Goal: Communication & Community: Ask a question

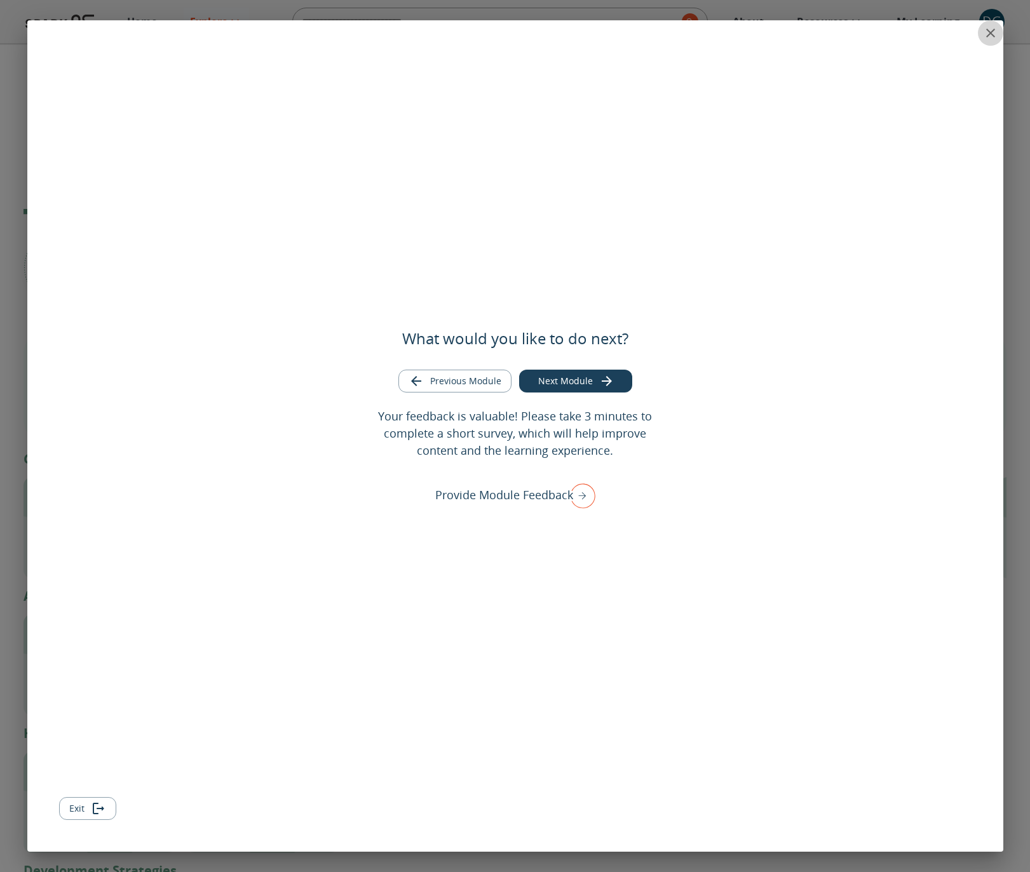
click at [981, 32] on button "close" at bounding box center [989, 32] width 25 height 25
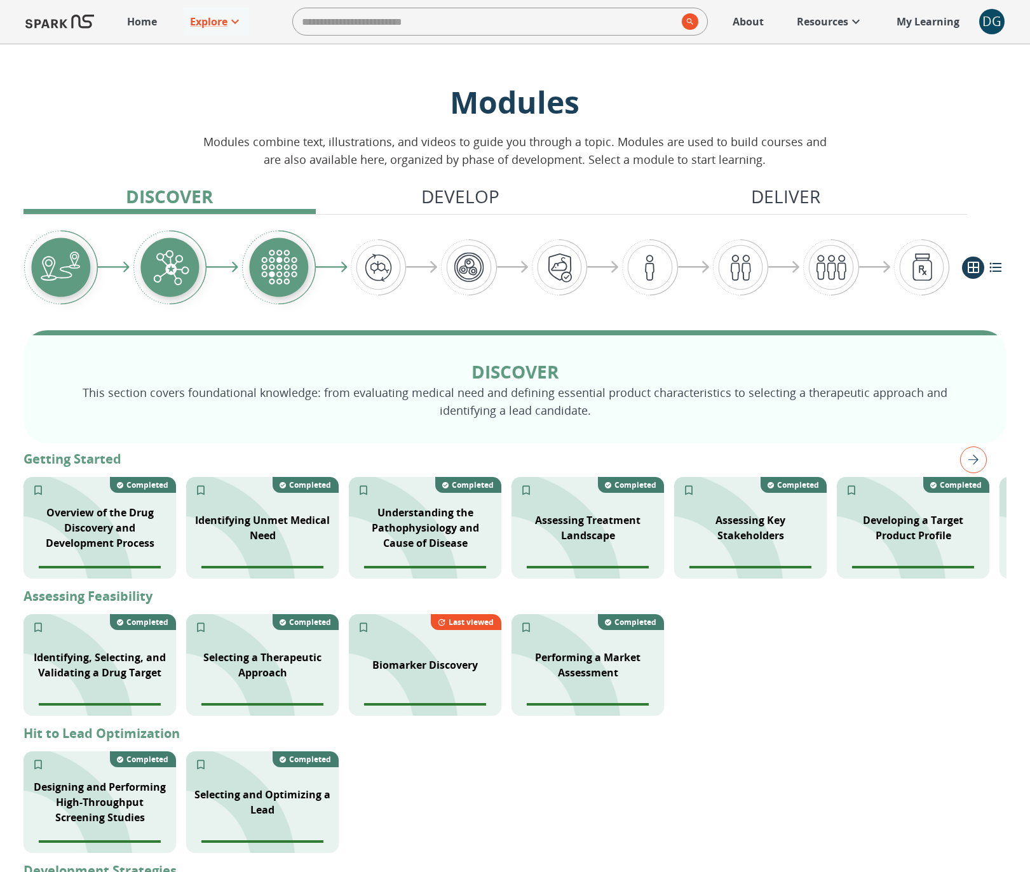
click at [932, 27] on p "My Learning" at bounding box center [927, 21] width 63 height 15
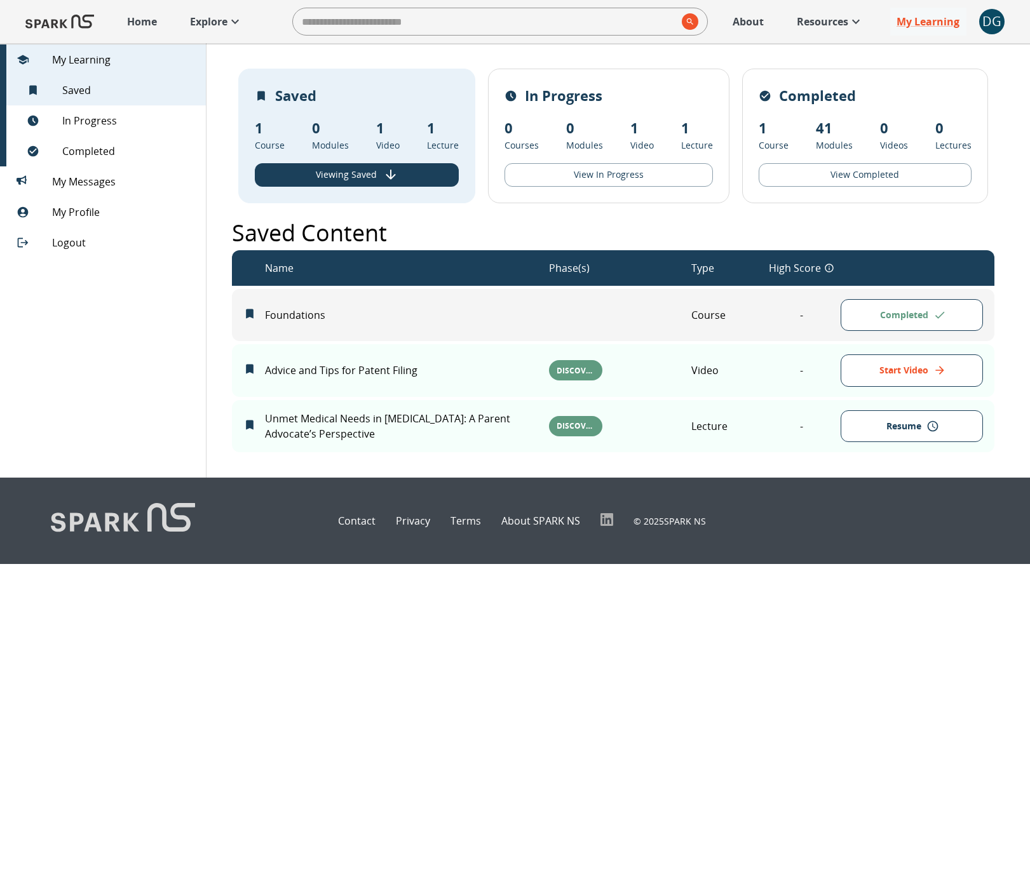
click at [996, 24] on div "DG" at bounding box center [991, 21] width 25 height 25
click at [958, 75] on span "Dashboard" at bounding box center [965, 79] width 111 height 15
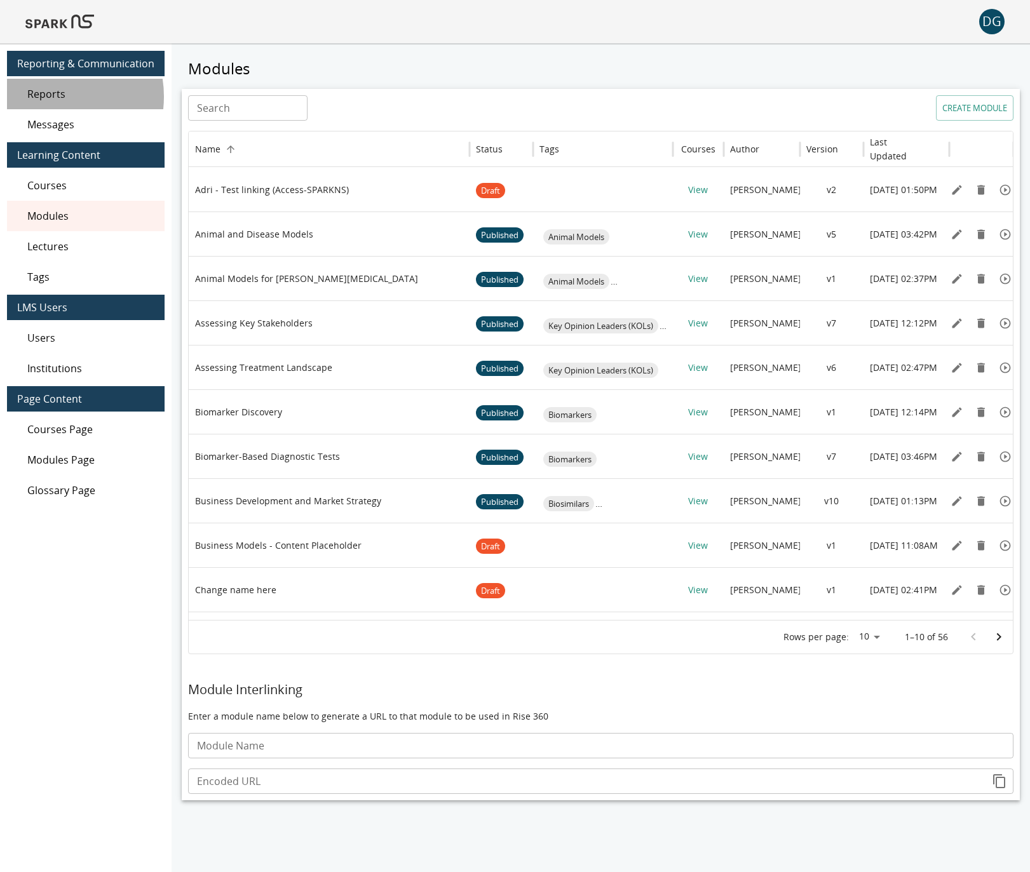
click at [47, 97] on span "Reports" at bounding box center [90, 93] width 127 height 15
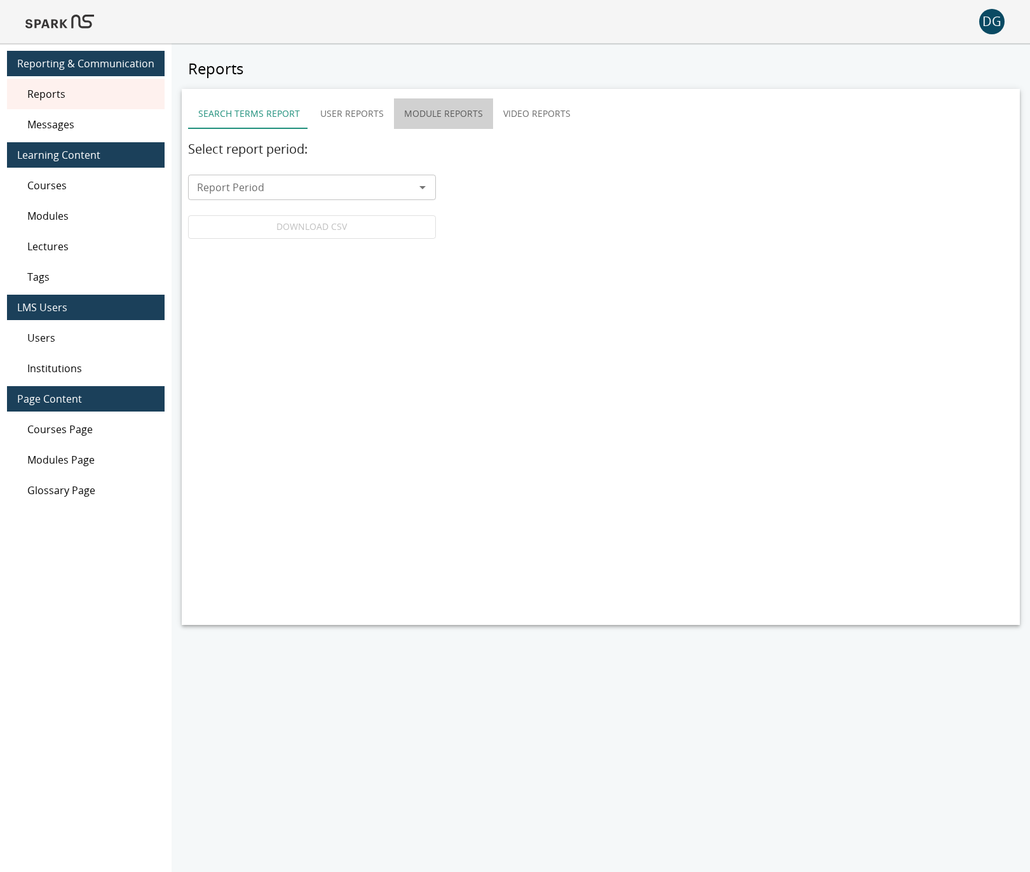
click at [459, 111] on button "Module Reports" at bounding box center [443, 113] width 99 height 30
click at [373, 112] on button "User Reports" at bounding box center [352, 113] width 84 height 30
click at [466, 114] on button "Module Reports" at bounding box center [443, 113] width 99 height 30
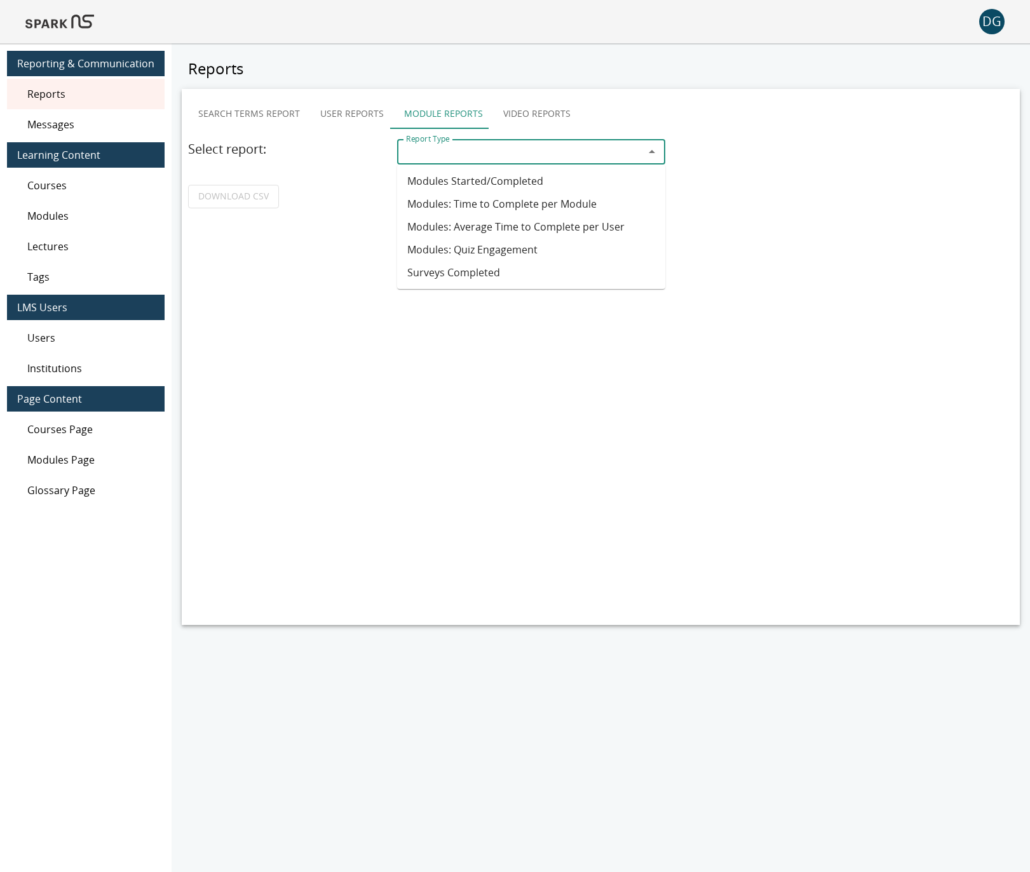
click at [471, 152] on input "Report Type" at bounding box center [520, 152] width 239 height 18
click at [498, 270] on li "Surveys Completed" at bounding box center [531, 272] width 268 height 23
type input "**********"
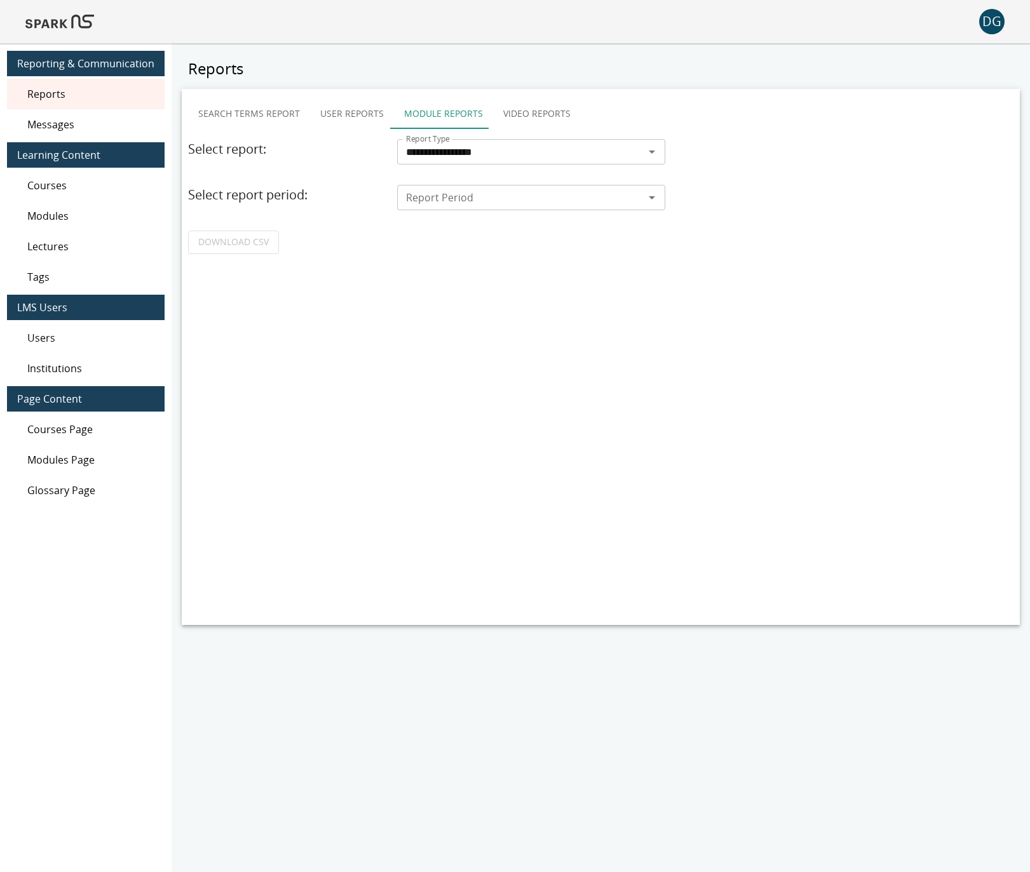
click at [460, 187] on div "Report Period" at bounding box center [531, 197] width 268 height 25
click at [457, 231] on li "Last 7 days" at bounding box center [531, 226] width 268 height 23
type input "**********"
click at [268, 231] on link "DOWNLOAD CSV" at bounding box center [233, 242] width 91 height 23
click at [354, 121] on button "User Reports" at bounding box center [352, 113] width 84 height 30
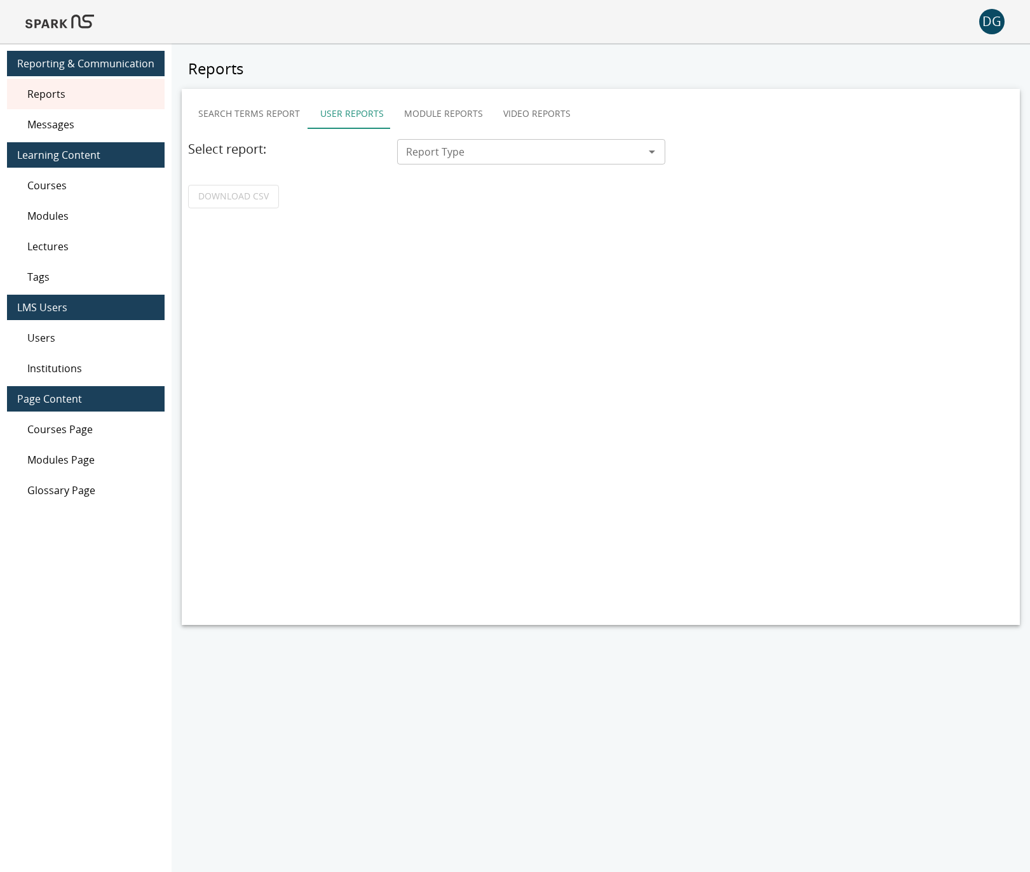
click at [441, 150] on input "Report Type" at bounding box center [520, 152] width 239 height 18
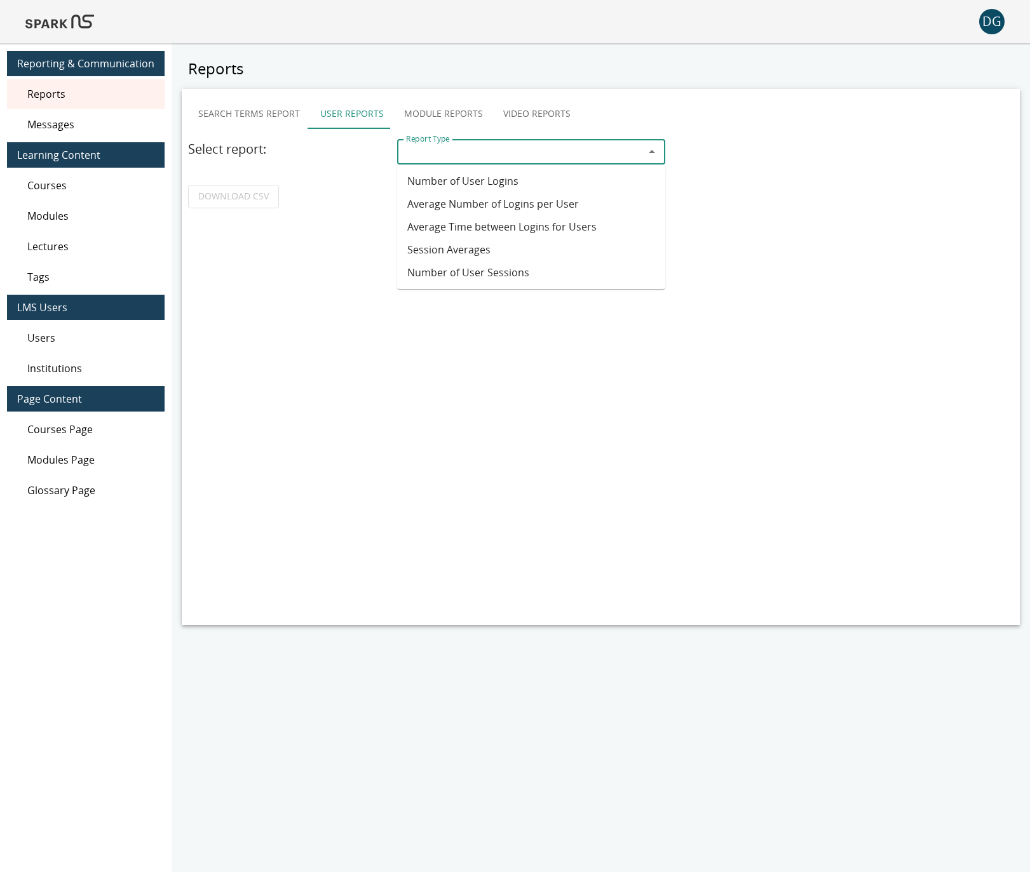
click at [466, 271] on li "Number of User Sessions" at bounding box center [531, 272] width 268 height 23
type input "**********"
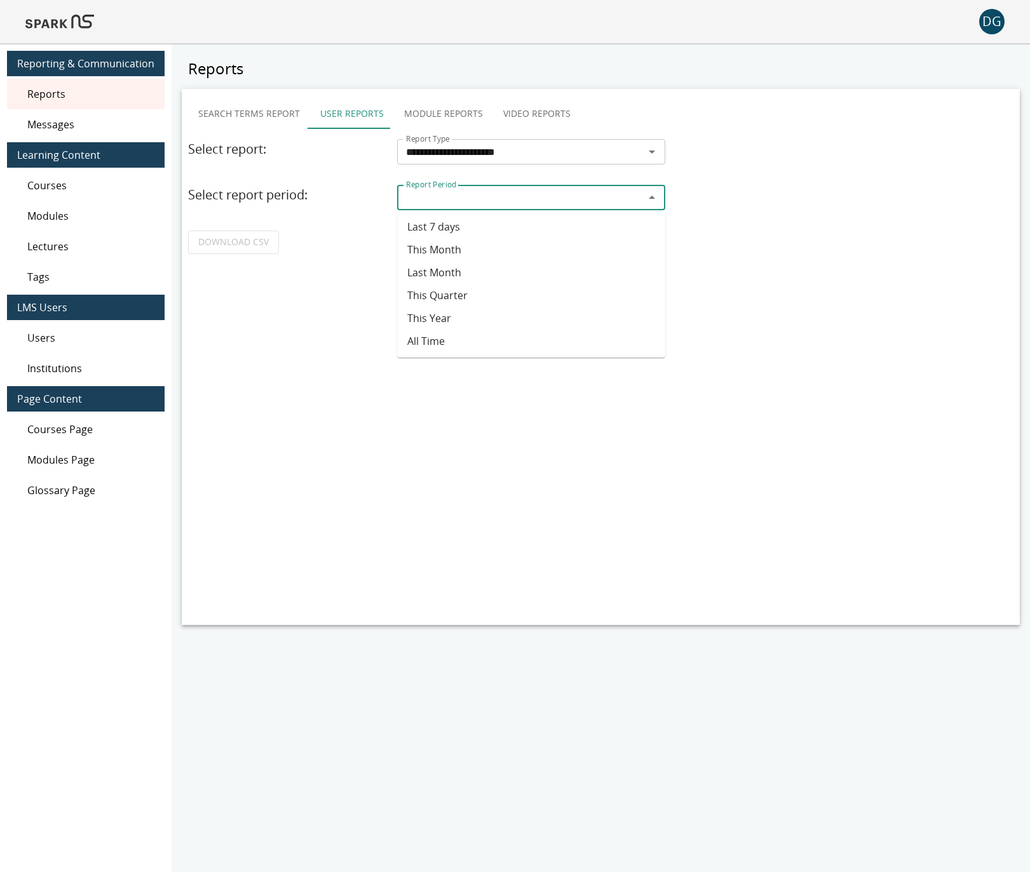
click at [453, 199] on input "Report Period" at bounding box center [520, 198] width 239 height 18
click at [439, 236] on li "Last 7 days" at bounding box center [531, 226] width 268 height 23
type input "**********"
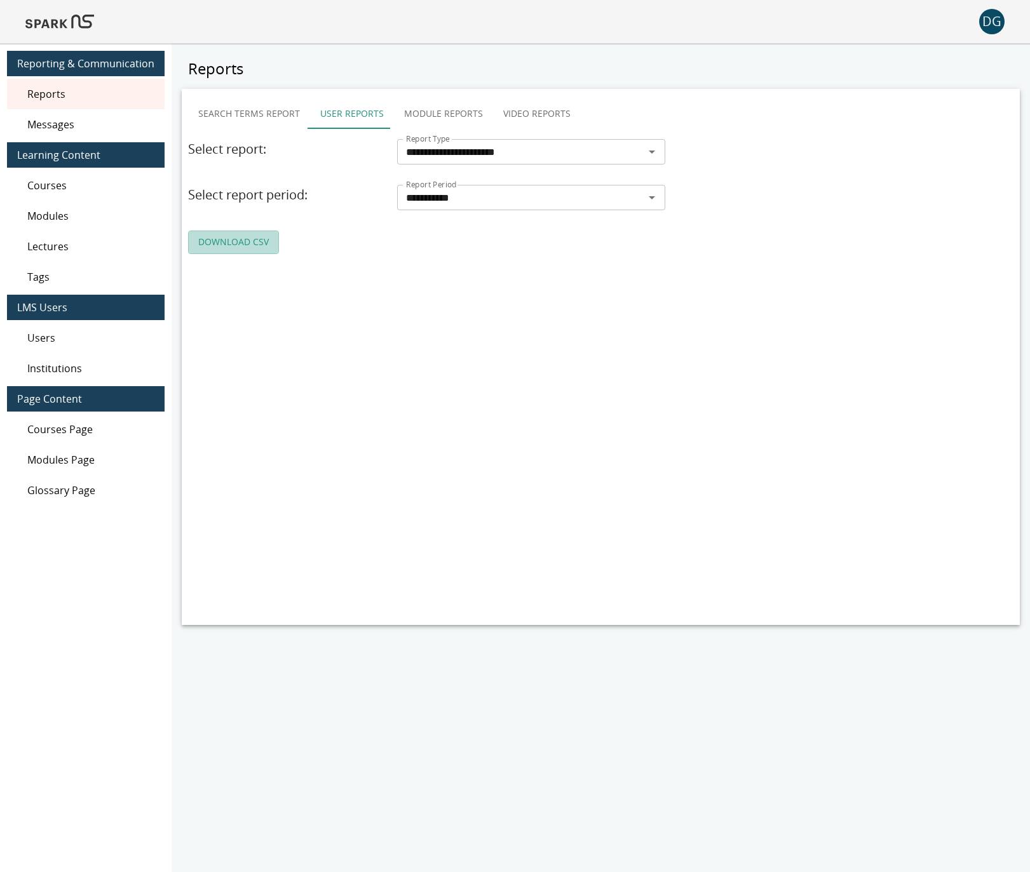
click at [246, 242] on link "DOWNLOAD CSV" at bounding box center [233, 242] width 91 height 23
click at [432, 112] on button "Module Reports" at bounding box center [443, 113] width 99 height 30
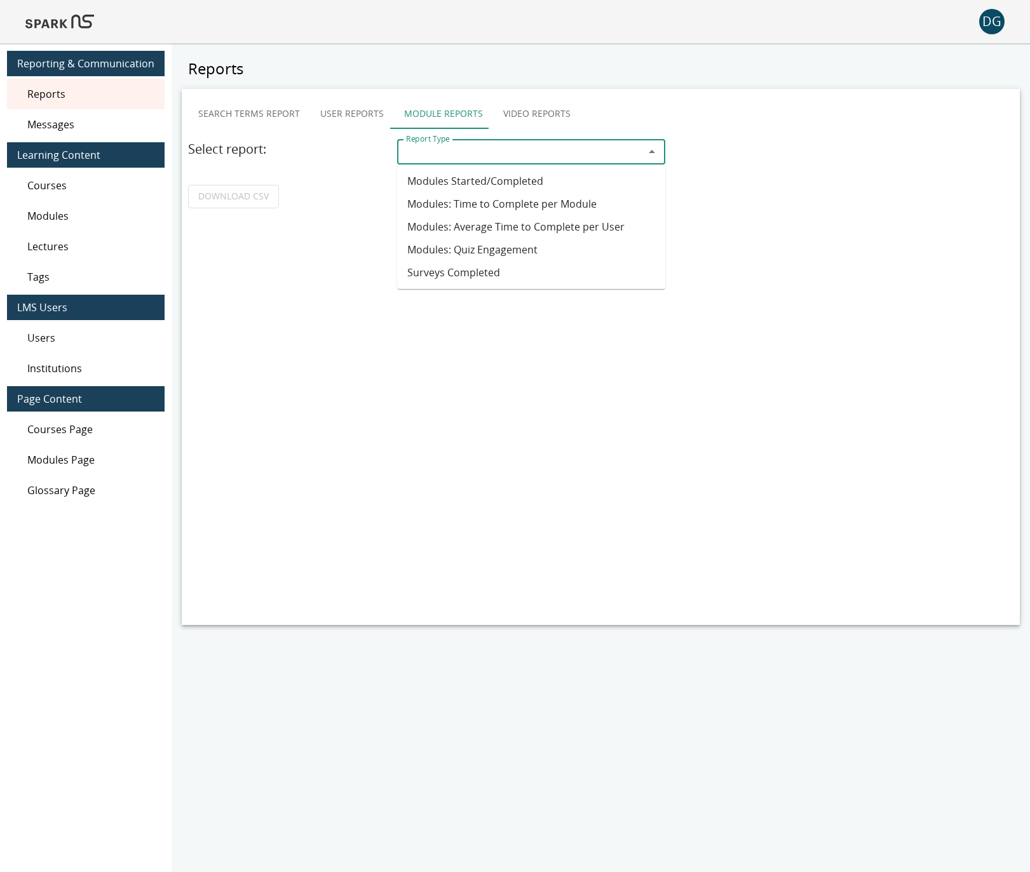
click at [464, 155] on input "Report Type" at bounding box center [520, 152] width 239 height 18
click at [489, 189] on li "Modules Started/Completed" at bounding box center [531, 181] width 268 height 23
type input "**********"
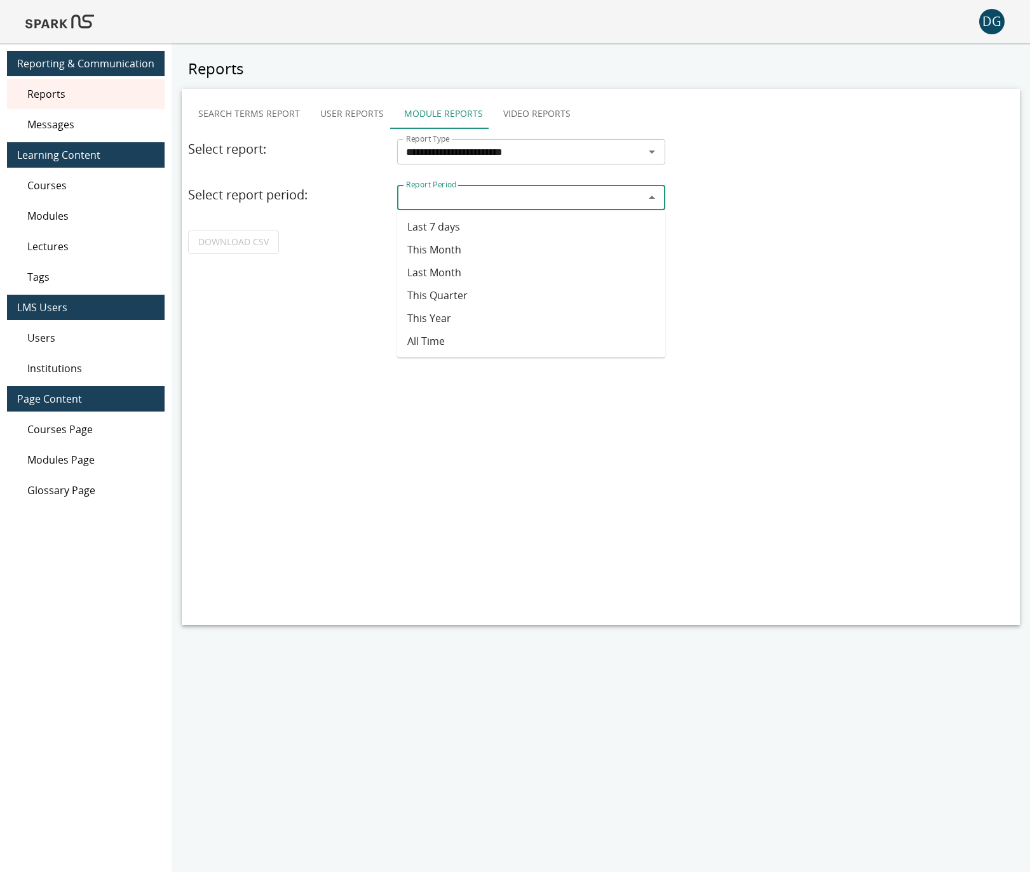
click at [485, 198] on input "Report Period" at bounding box center [520, 198] width 239 height 18
click at [467, 234] on li "Last 7 days" at bounding box center [531, 226] width 268 height 23
type input "**********"
click at [255, 234] on link "DOWNLOAD CSV" at bounding box center [233, 242] width 91 height 23
click at [537, 111] on button "Video Reports" at bounding box center [537, 113] width 88 height 30
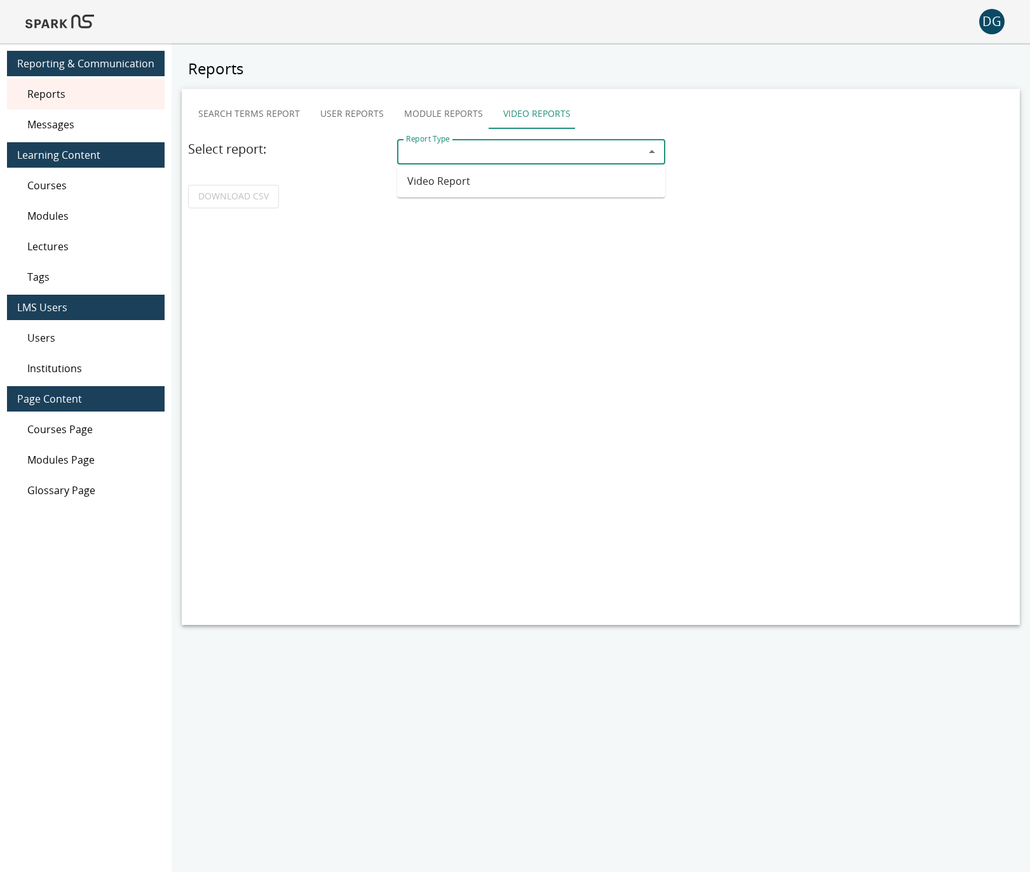
click at [518, 148] on input "Report Type" at bounding box center [520, 152] width 239 height 18
click at [493, 182] on li "Video Report" at bounding box center [531, 181] width 268 height 23
type input "**********"
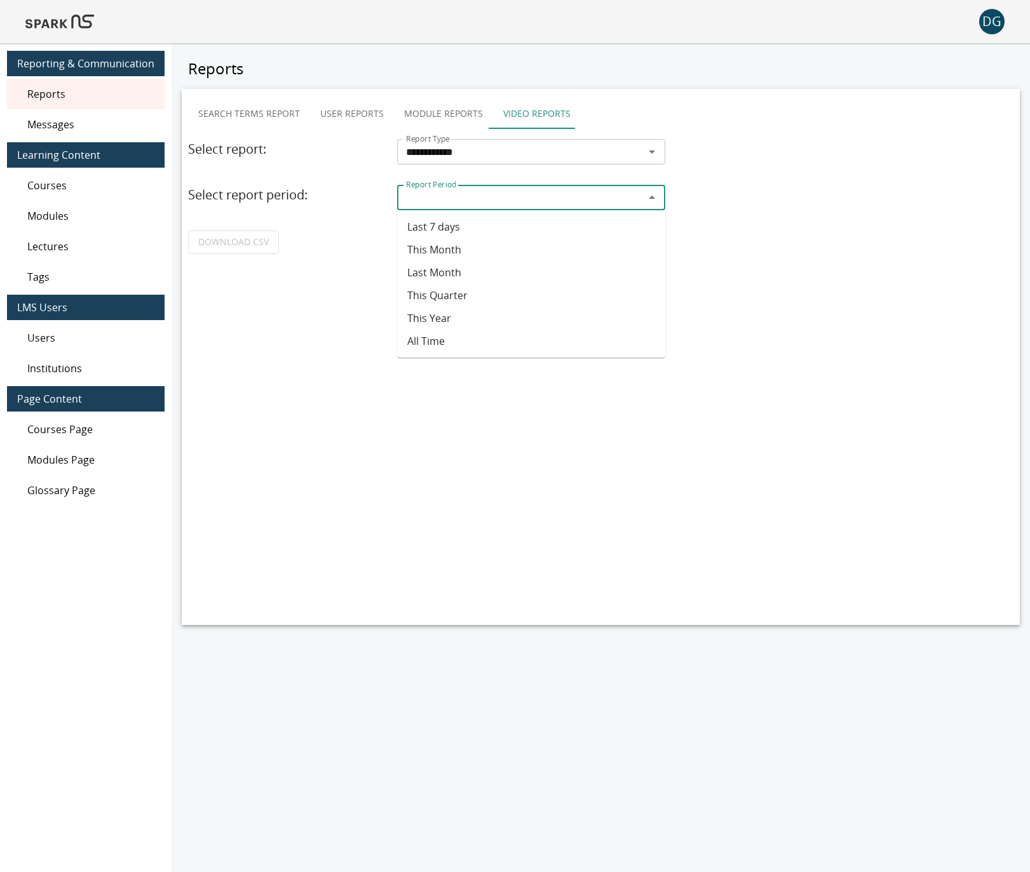
click at [441, 192] on input "Report Period" at bounding box center [520, 198] width 239 height 18
click at [439, 232] on li "Last 7 days" at bounding box center [531, 226] width 268 height 23
type input "**********"
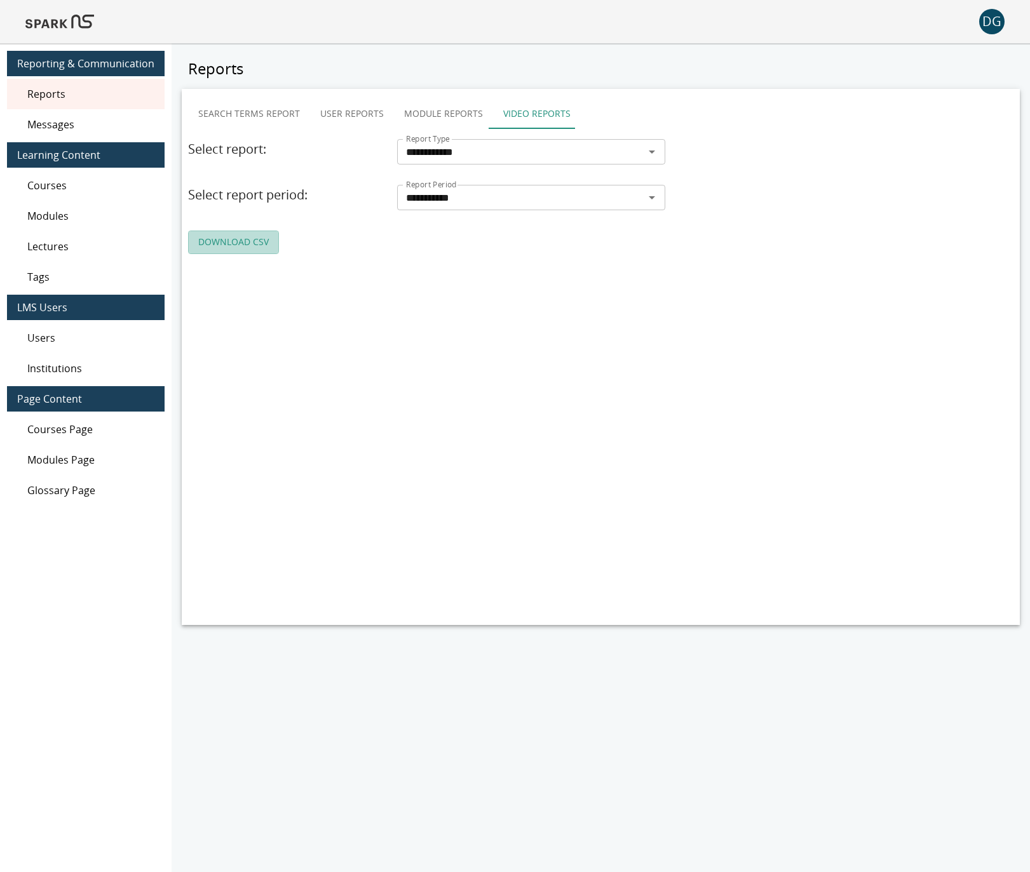
click at [265, 242] on link "DOWNLOAD CSV" at bounding box center [233, 242] width 91 height 23
click at [460, 118] on button "Module Reports" at bounding box center [443, 113] width 99 height 30
click at [110, 123] on span "Messages" at bounding box center [90, 124] width 127 height 15
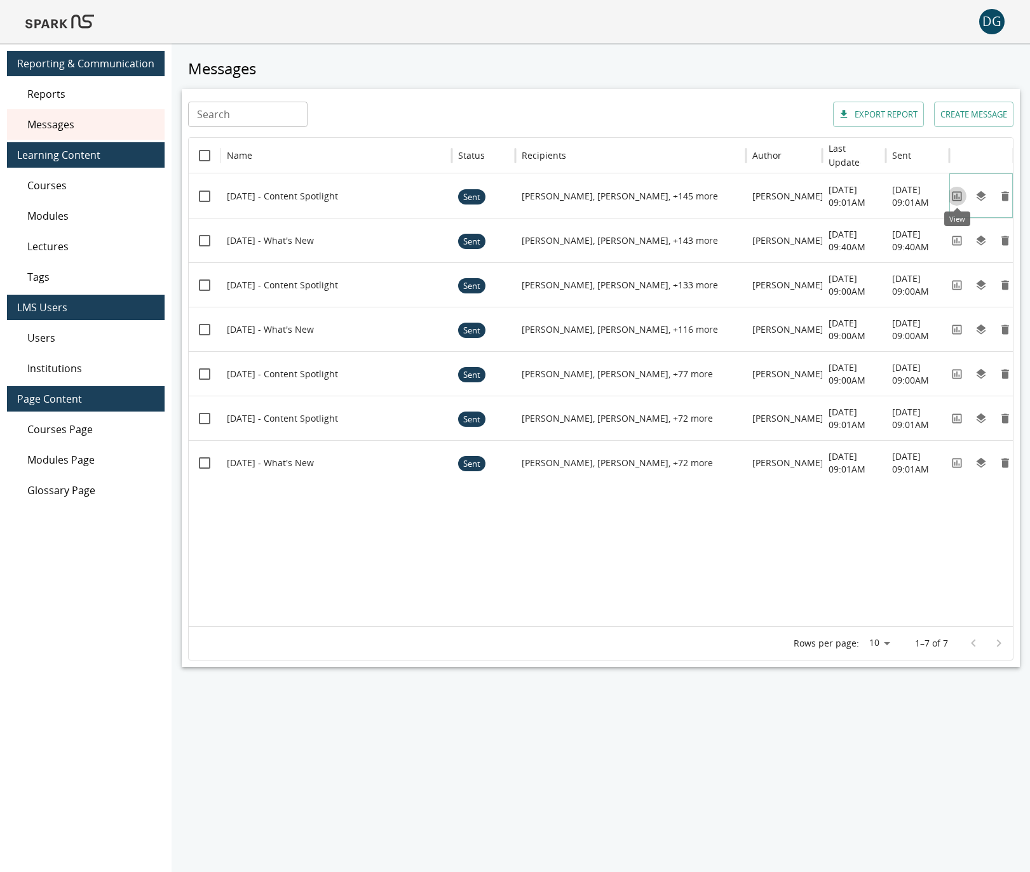
click at [958, 197] on icon "View" at bounding box center [956, 196] width 13 height 13
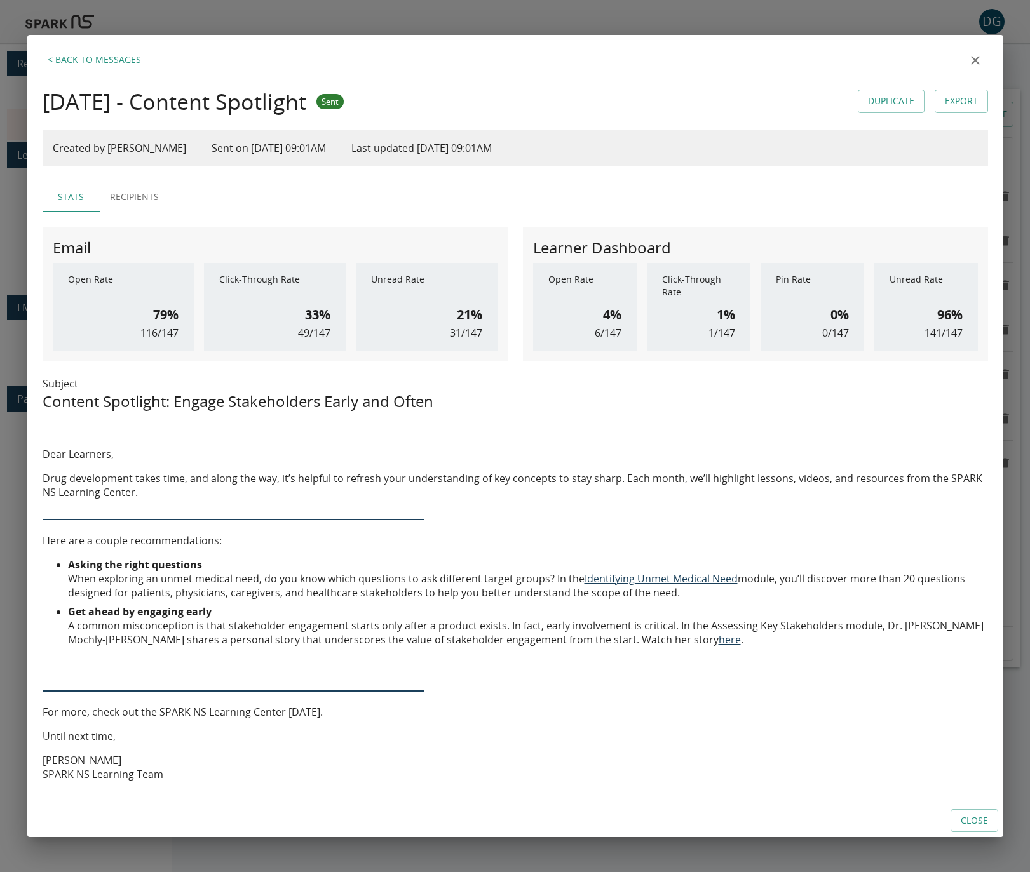
click at [974, 64] on icon "close" at bounding box center [974, 60] width 15 height 15
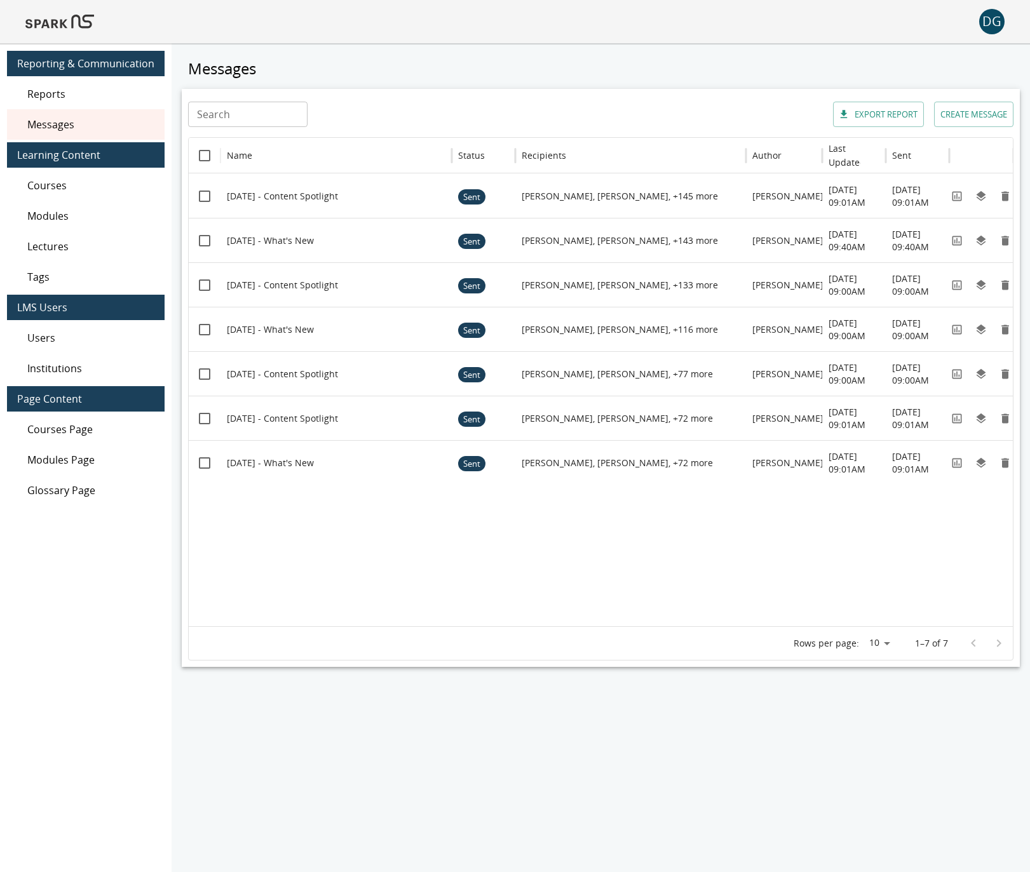
click at [21, 98] on div "Reports" at bounding box center [86, 94] width 158 height 30
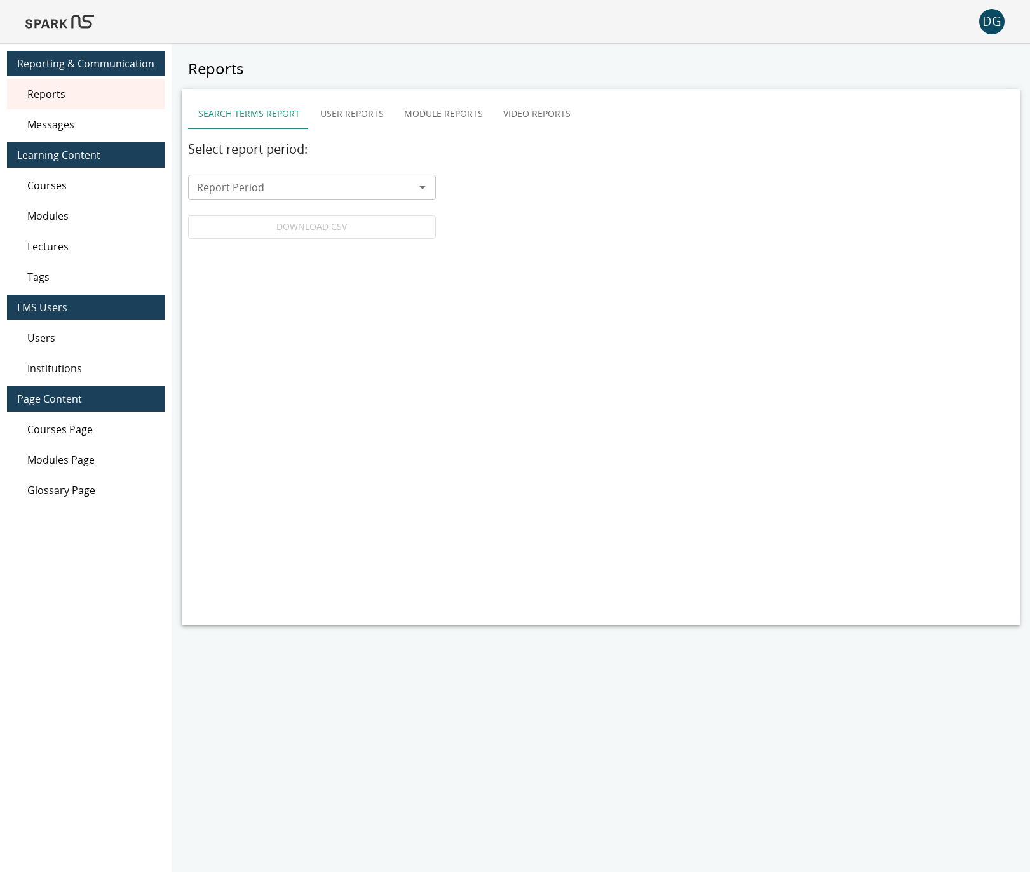
click at [528, 120] on button "Video Reports" at bounding box center [537, 113] width 88 height 30
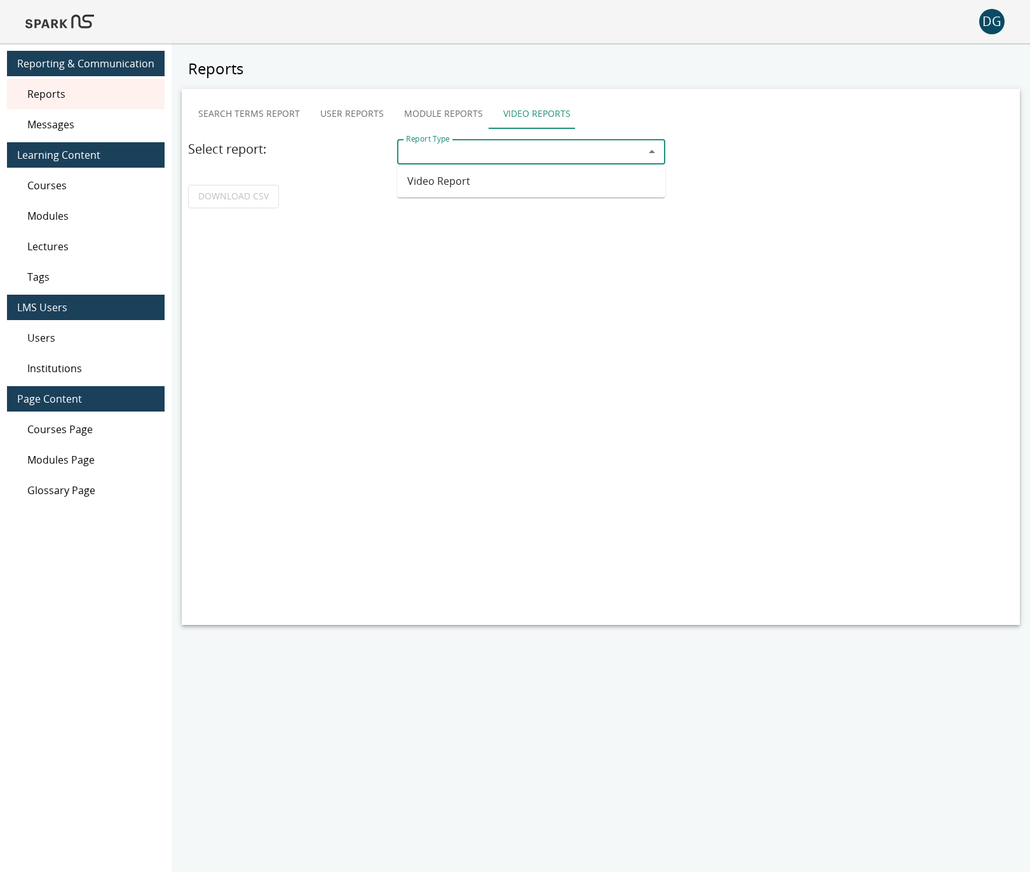
click at [501, 157] on input "Report Type" at bounding box center [520, 152] width 239 height 18
click at [499, 178] on li "Video Report" at bounding box center [531, 181] width 268 height 23
type input "**********"
click at [501, 193] on input "Report Period" at bounding box center [520, 198] width 239 height 18
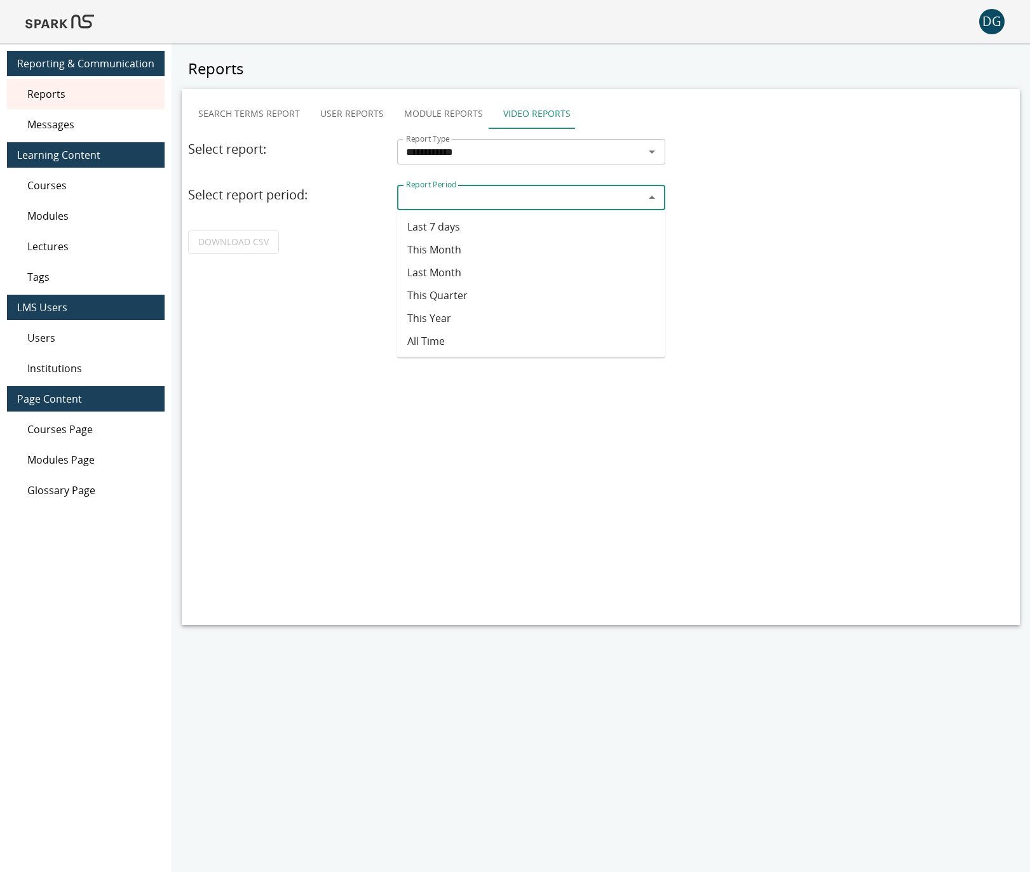
click at [499, 227] on li "Last 7 days" at bounding box center [531, 226] width 268 height 23
type input "**********"
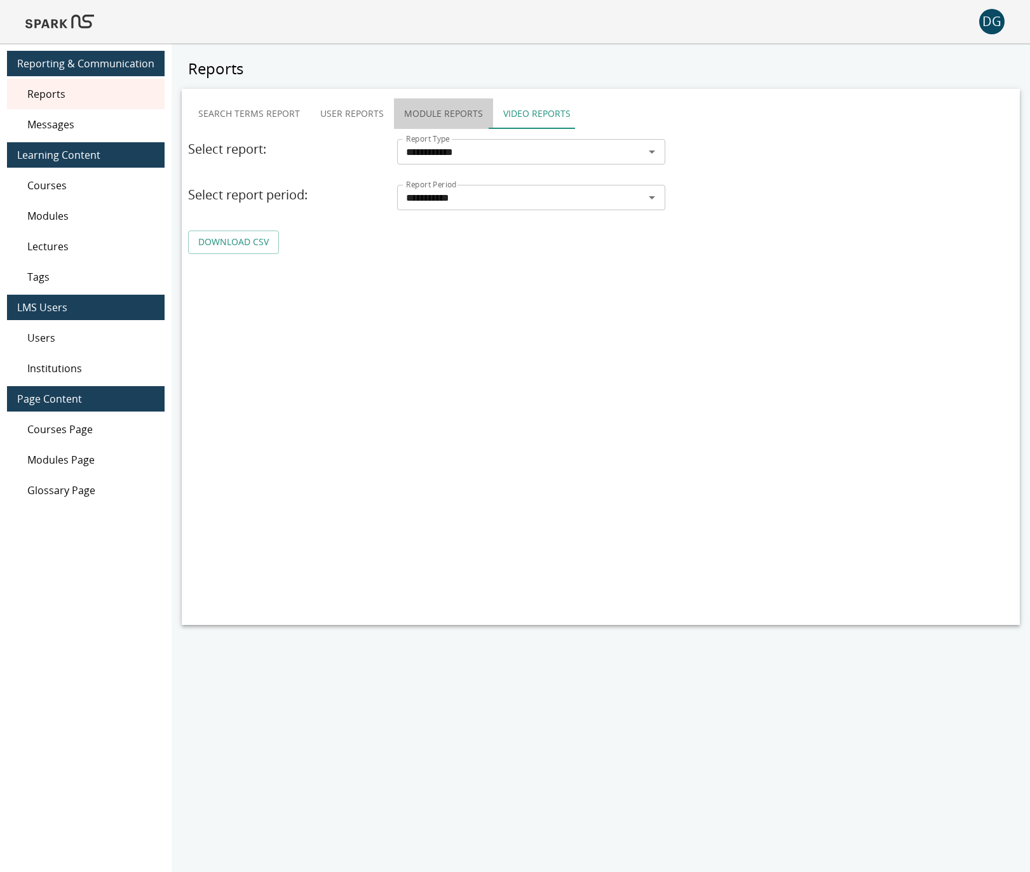
click at [433, 114] on button "Module Reports" at bounding box center [443, 113] width 99 height 30
click at [474, 157] on input "Report Type" at bounding box center [520, 152] width 239 height 18
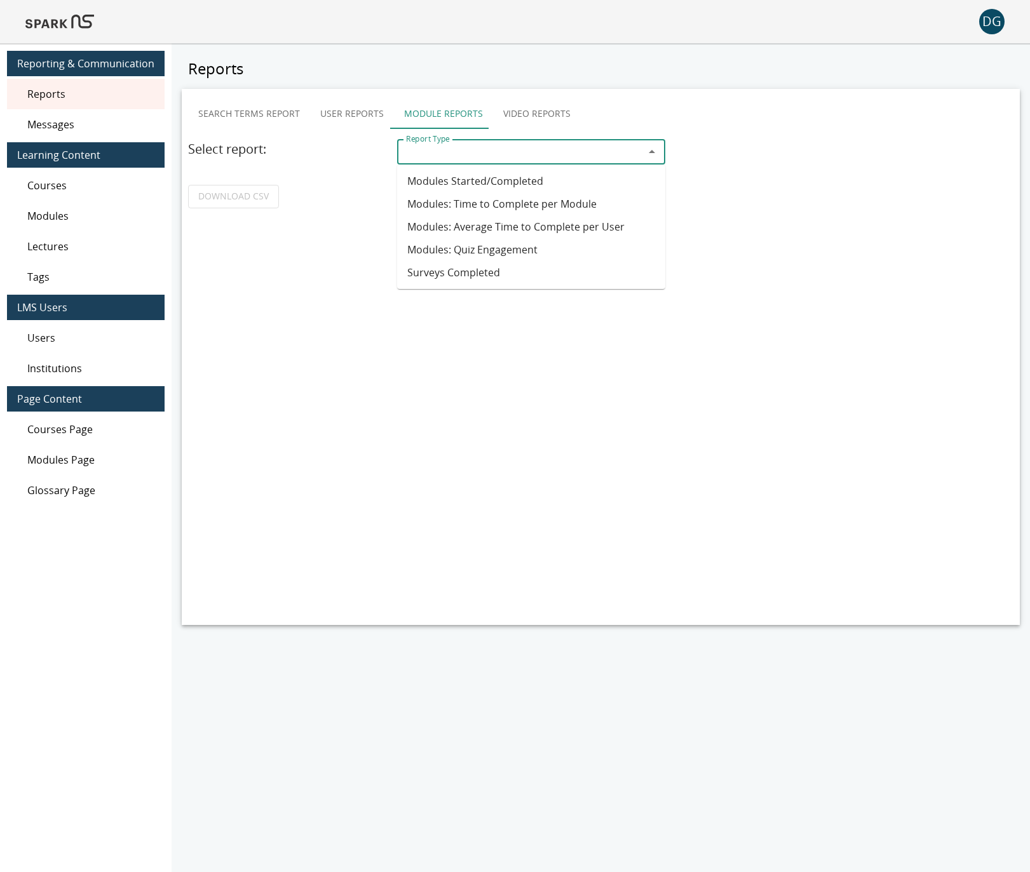
click at [494, 182] on li "Modules Started/Completed" at bounding box center [531, 181] width 268 height 23
type input "**********"
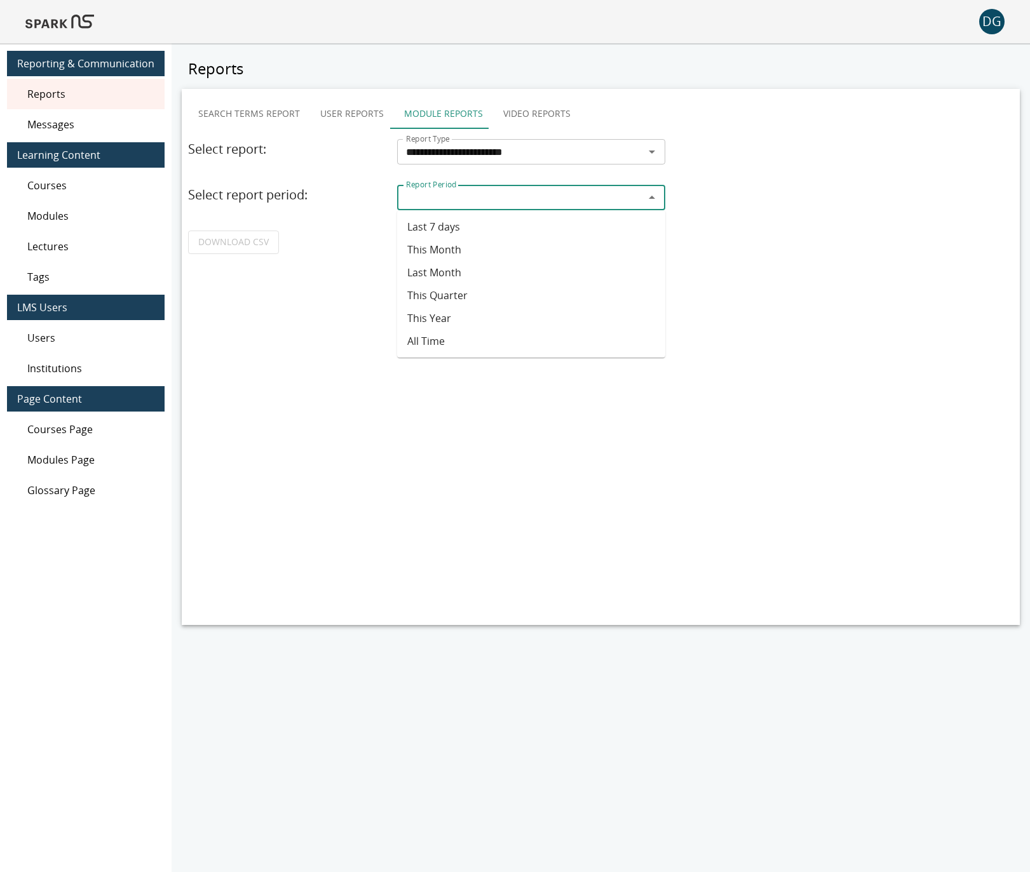
click at [482, 202] on input "Report Period" at bounding box center [520, 198] width 239 height 18
click at [449, 236] on li "Last 7 days" at bounding box center [531, 226] width 268 height 23
type input "**********"
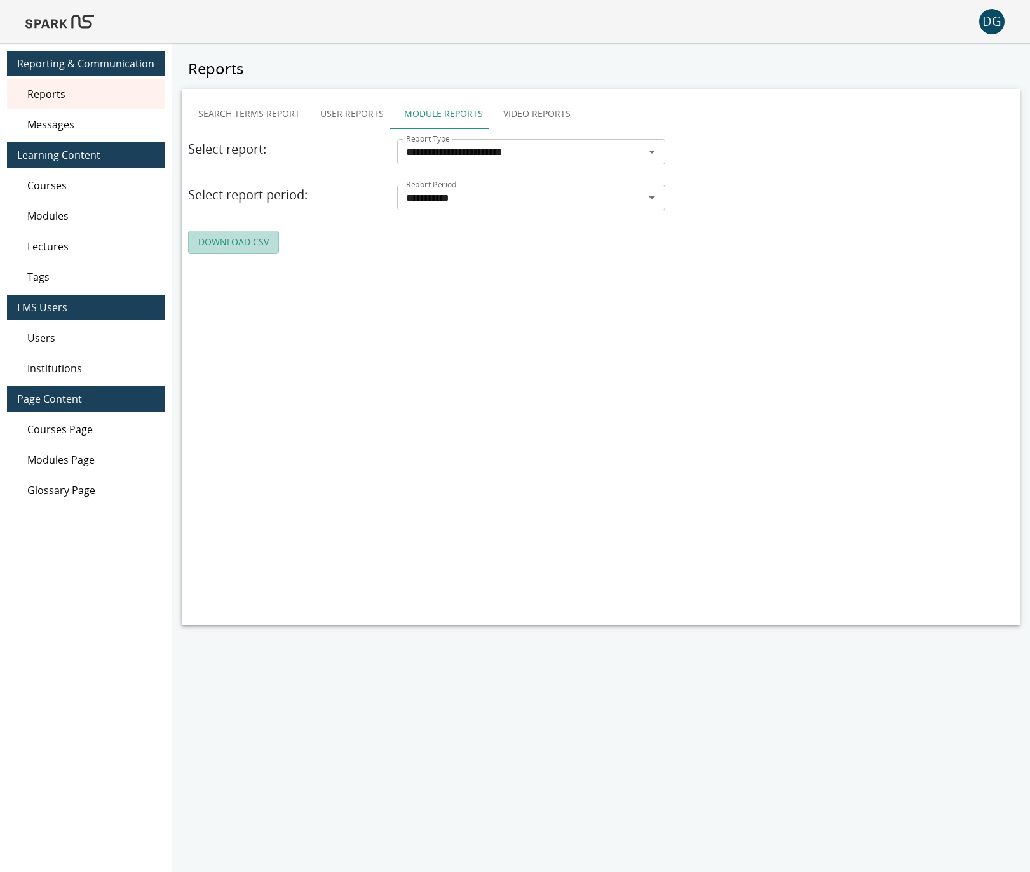
click at [234, 243] on link "DOWNLOAD CSV" at bounding box center [233, 242] width 91 height 23
click at [42, 25] on img at bounding box center [59, 21] width 69 height 30
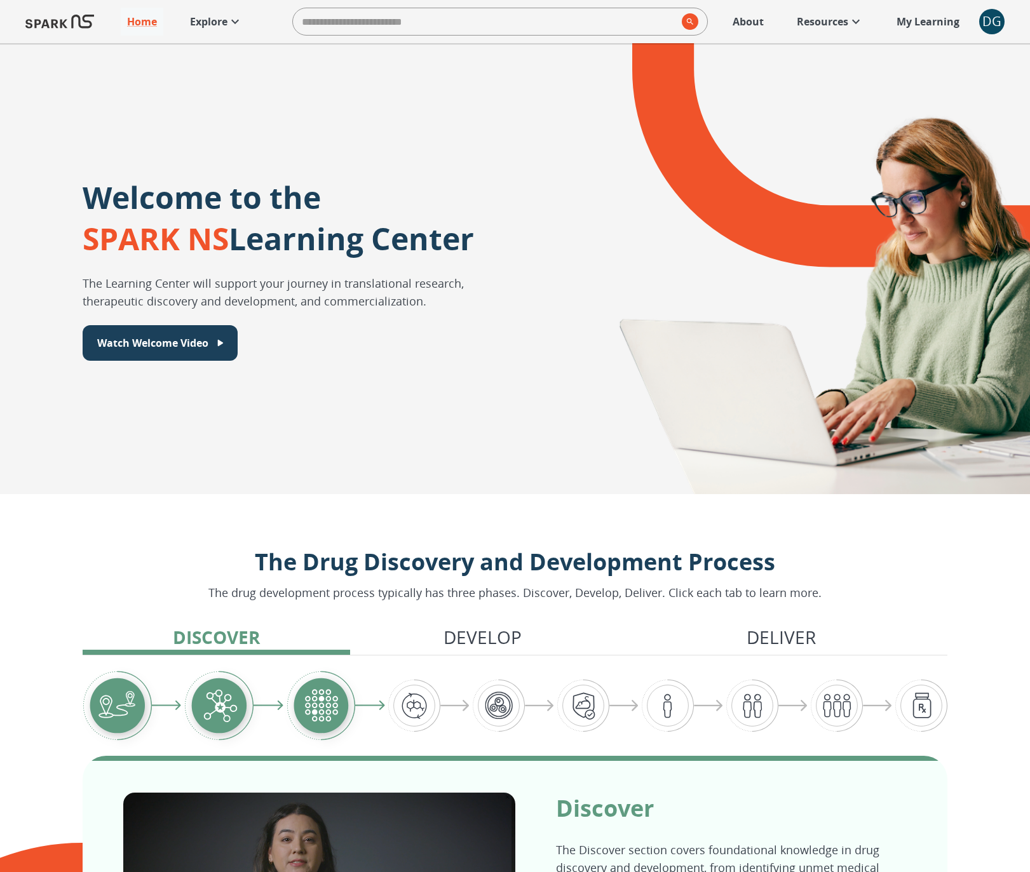
click at [213, 27] on p "Explore" at bounding box center [208, 21] width 37 height 15
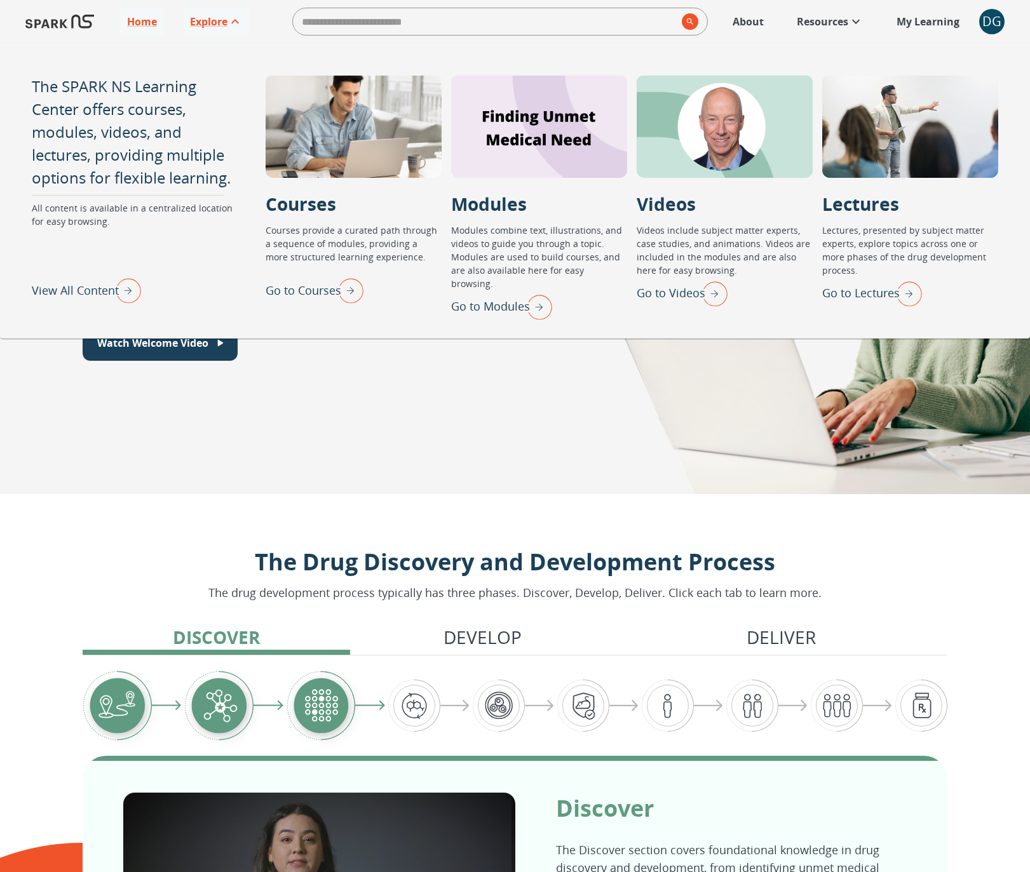
click at [509, 396] on div "Welcome to the SPARK NS Learning Center The Learning Center will support your j…" at bounding box center [515, 268] width 1030 height 451
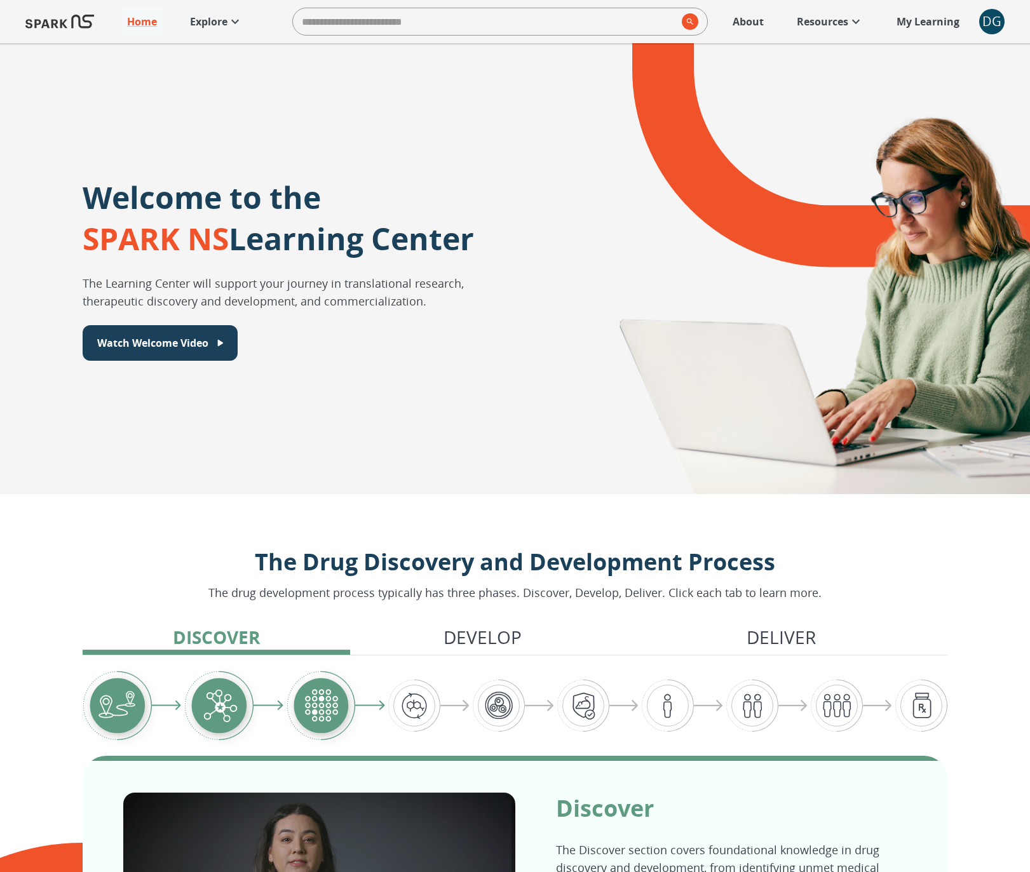
click at [818, 18] on p "Resources" at bounding box center [821, 21] width 51 height 15
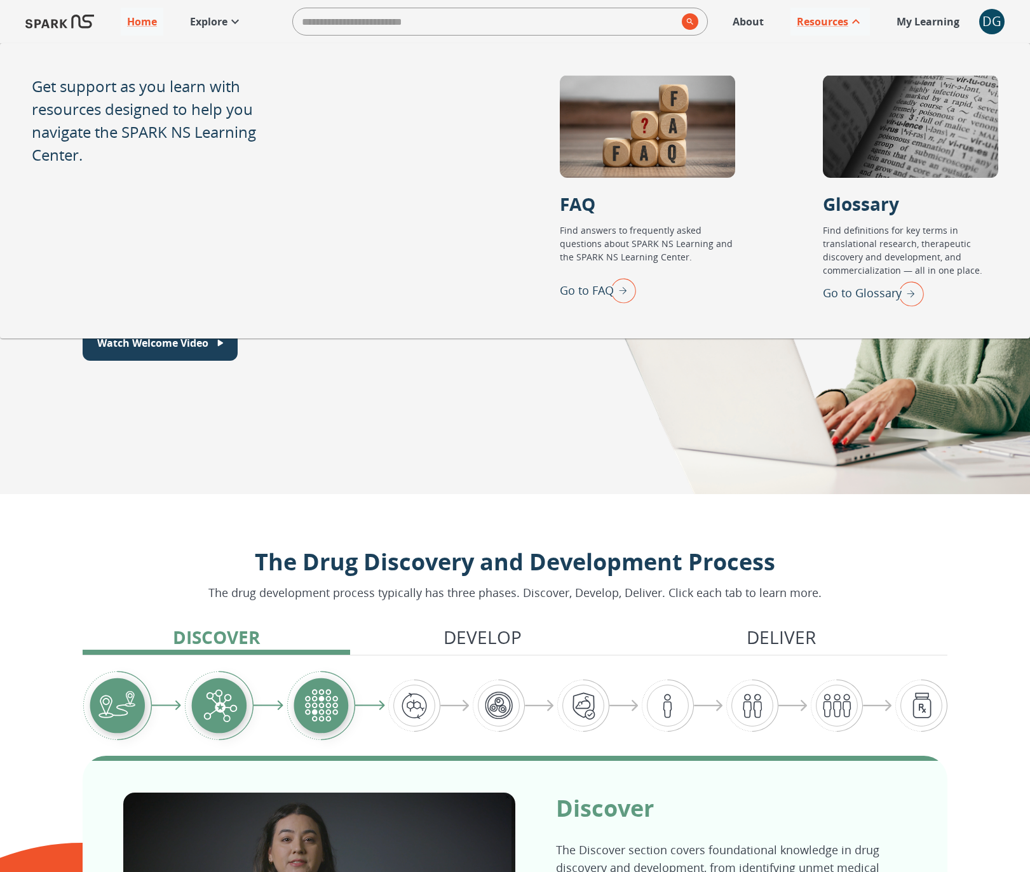
click at [753, 18] on p "About" at bounding box center [747, 21] width 31 height 15
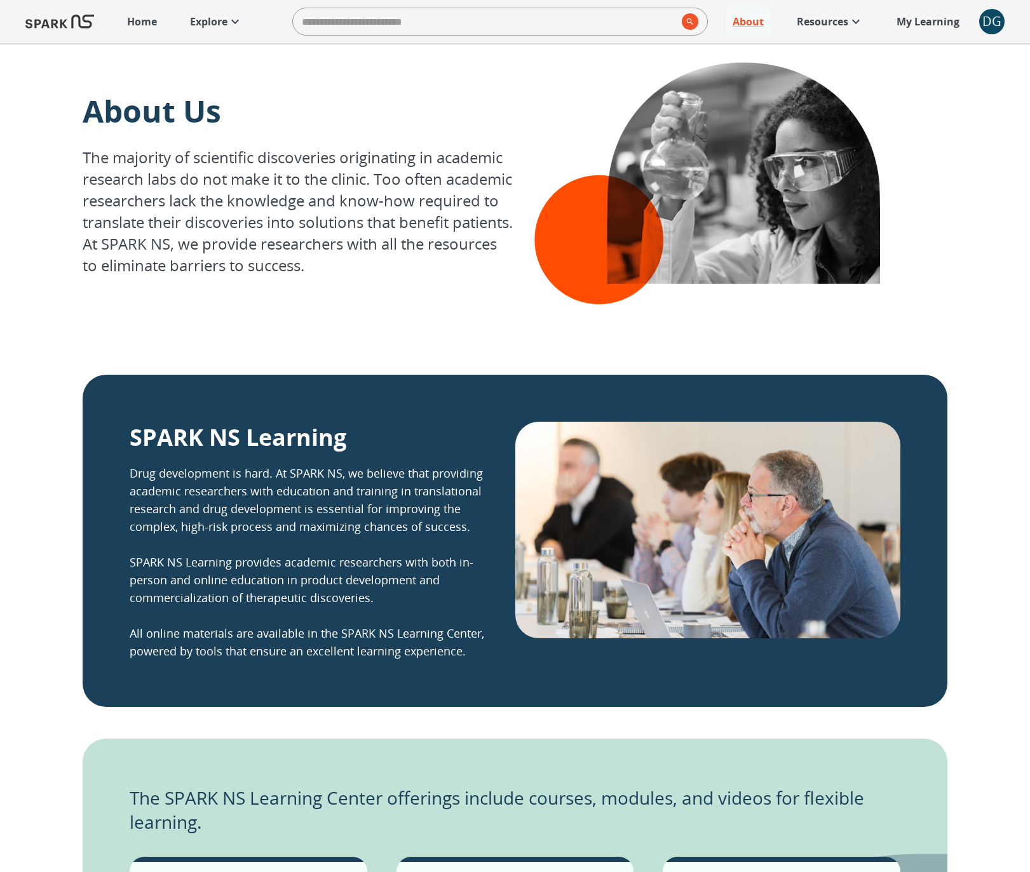
click at [218, 30] on link "Explore" at bounding box center [216, 22] width 65 height 28
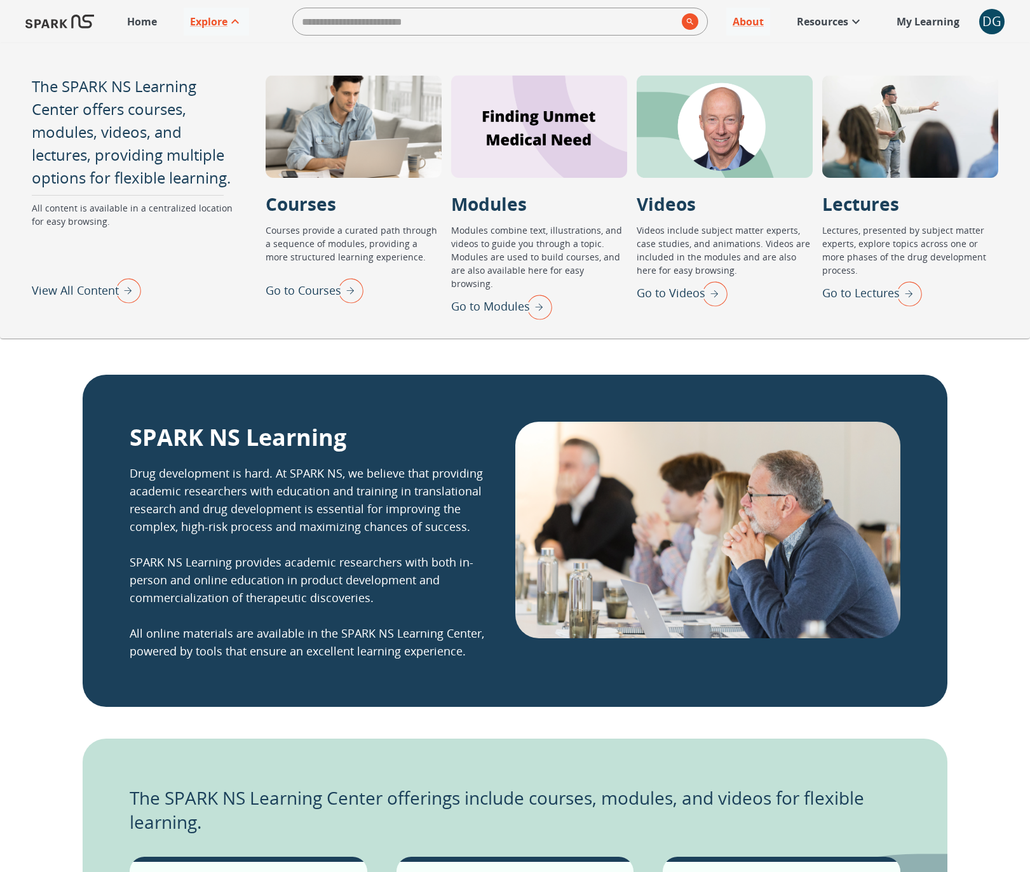
click at [131, 15] on p "Home" at bounding box center [142, 21] width 30 height 15
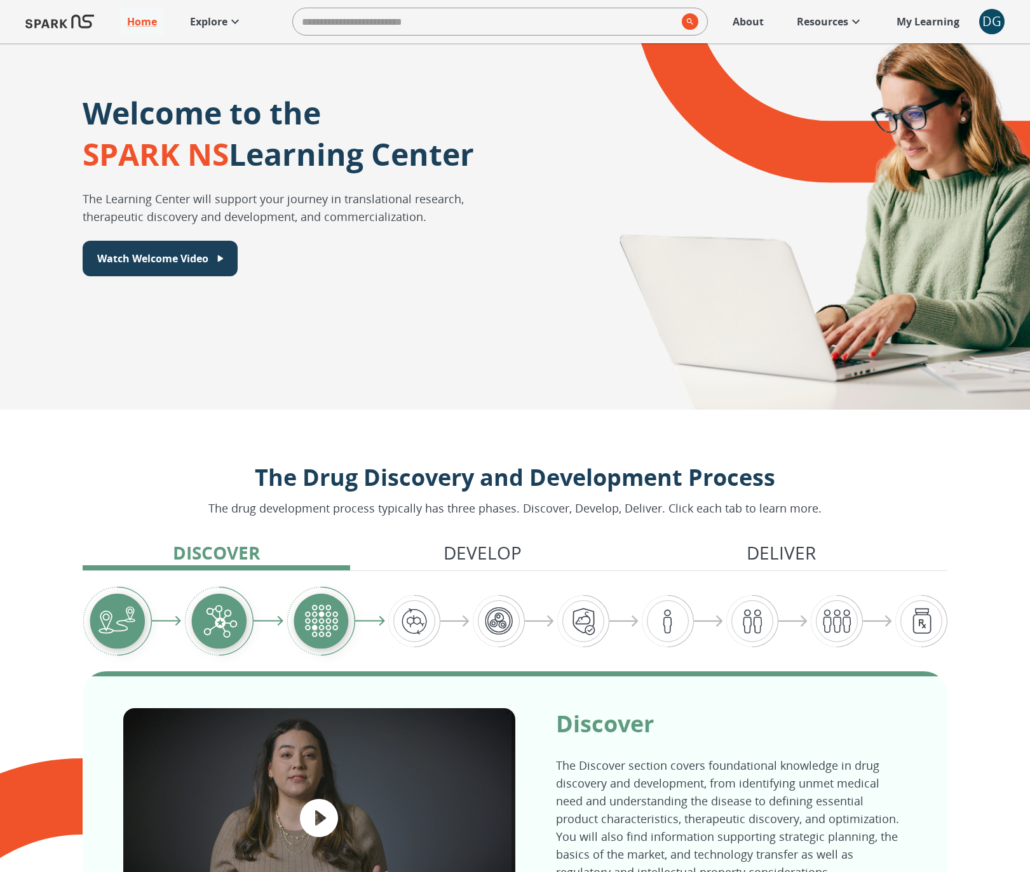
scroll to position [90, 0]
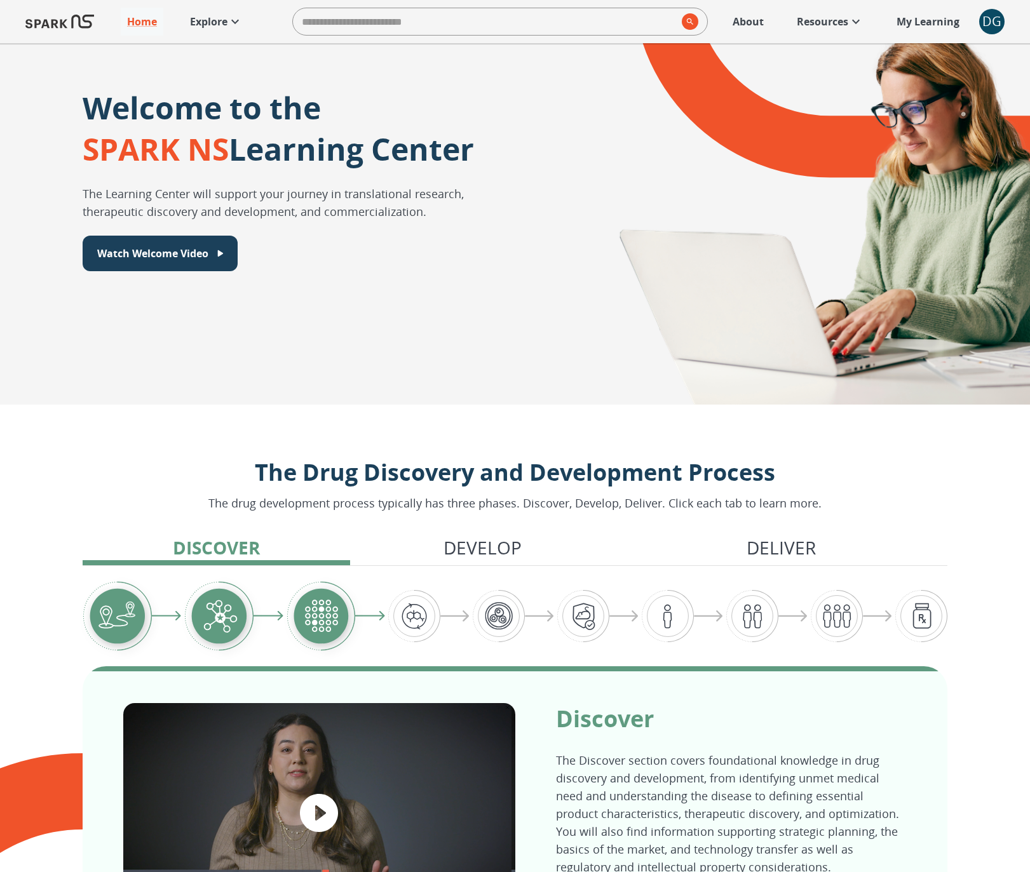
click at [843, 14] on p "Resources" at bounding box center [821, 21] width 51 height 15
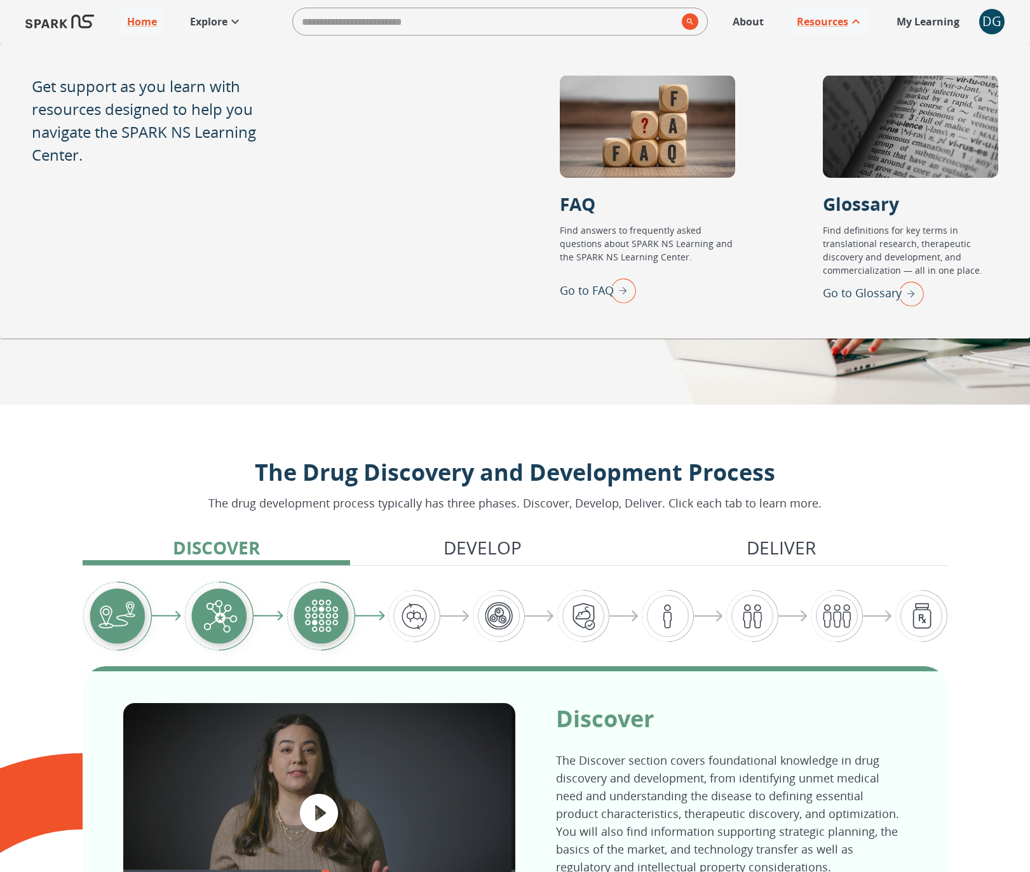
click at [752, 25] on p "About" at bounding box center [747, 21] width 31 height 15
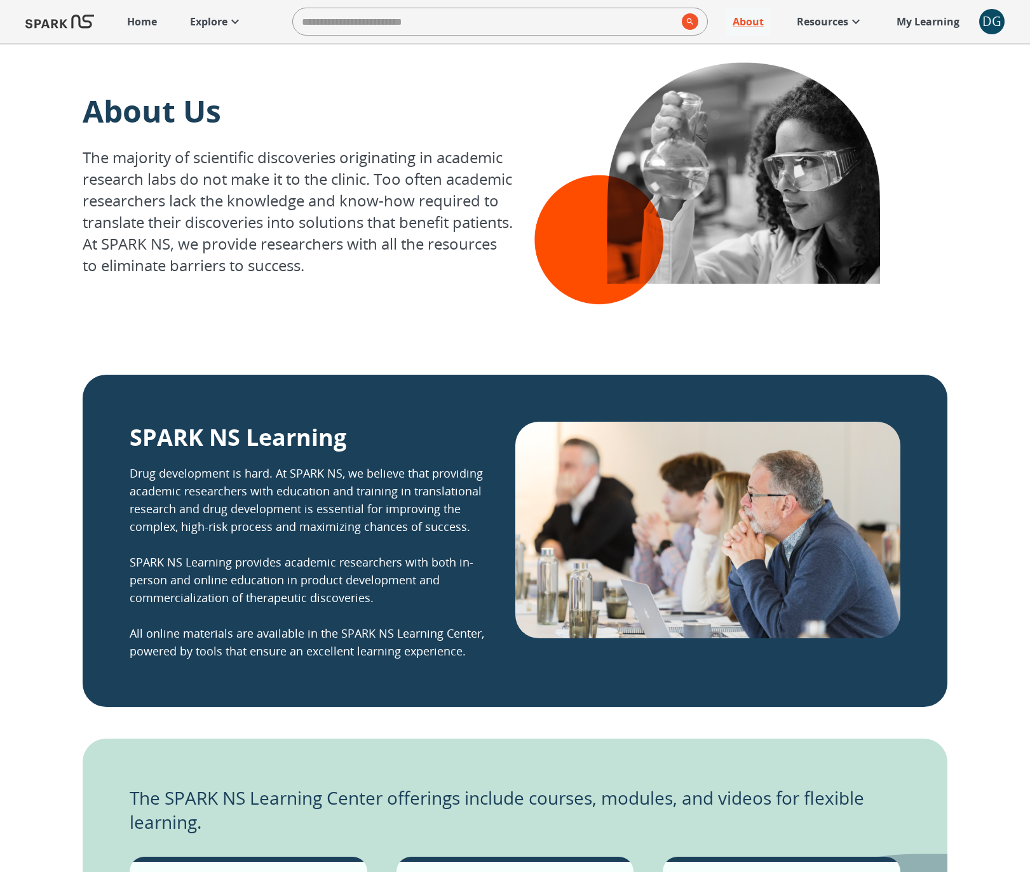
click at [941, 21] on p "My Learning" at bounding box center [927, 21] width 63 height 15
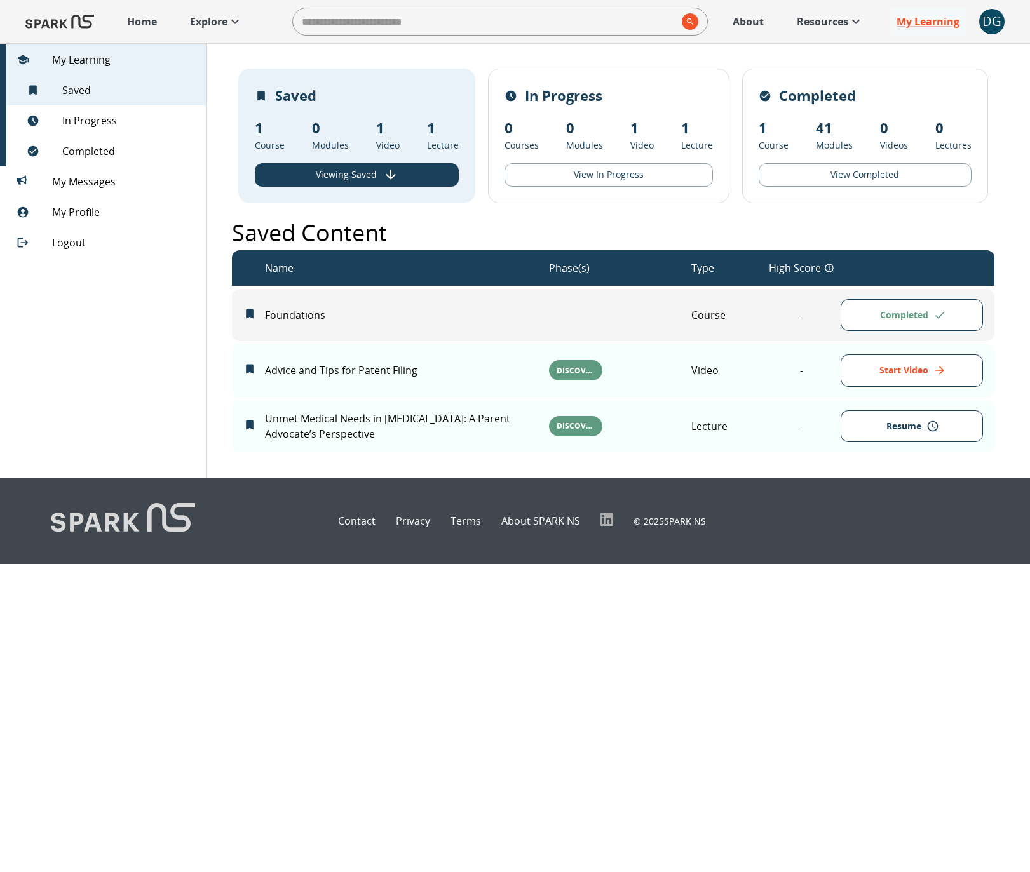
click at [984, 19] on div "DG" at bounding box center [991, 21] width 25 height 25
click at [822, 23] on div at bounding box center [515, 436] width 1030 height 872
click at [187, 20] on link "Explore" at bounding box center [216, 22] width 65 height 28
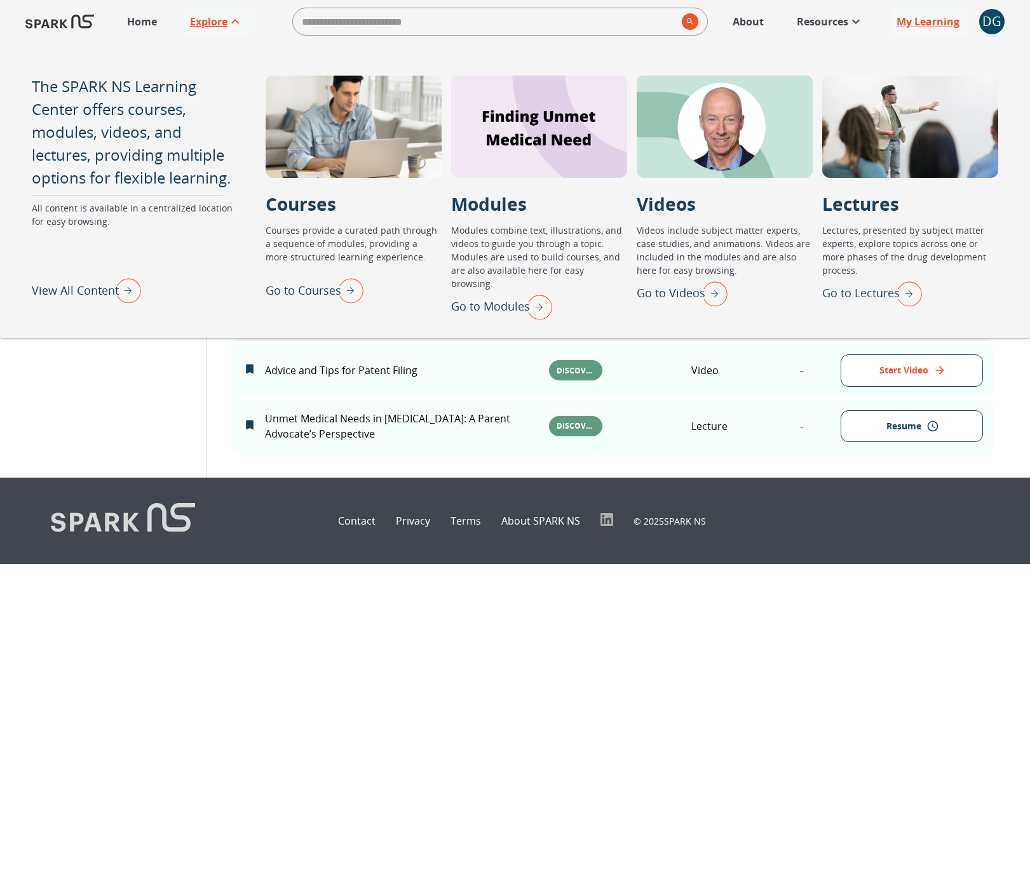
click at [197, 20] on p "Explore" at bounding box center [208, 21] width 37 height 15
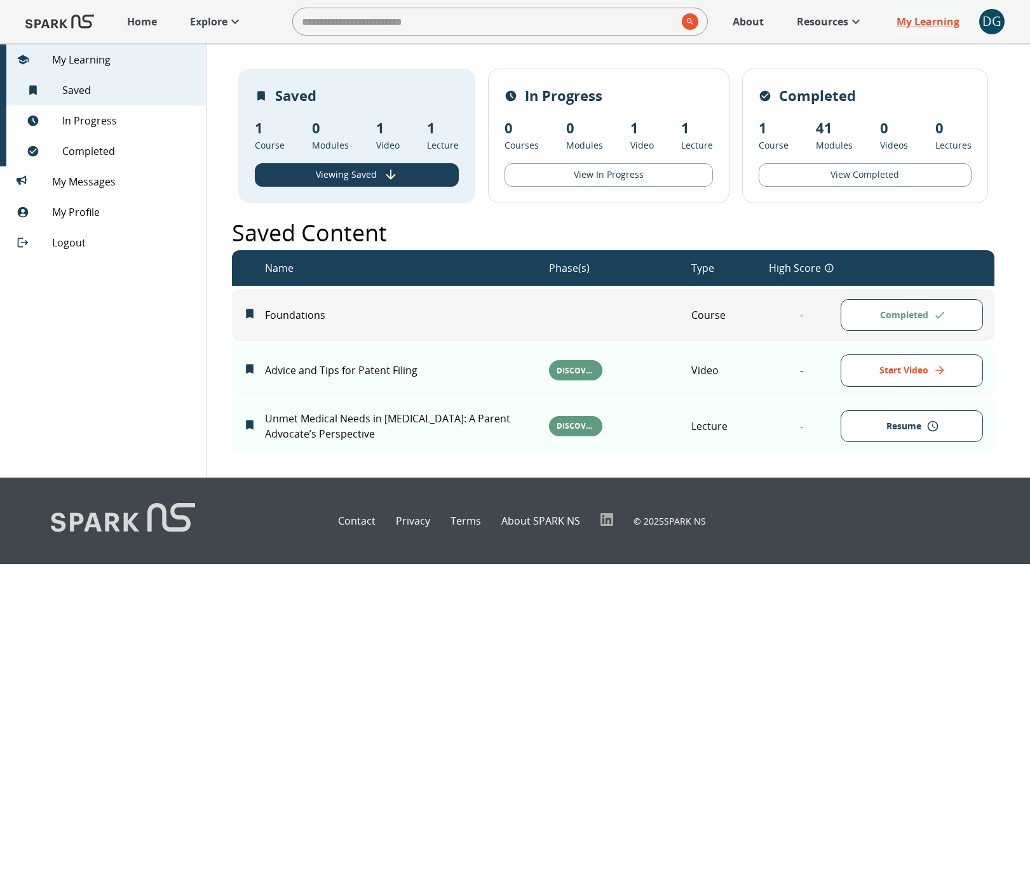
click at [833, 25] on p "Resources" at bounding box center [821, 21] width 51 height 15
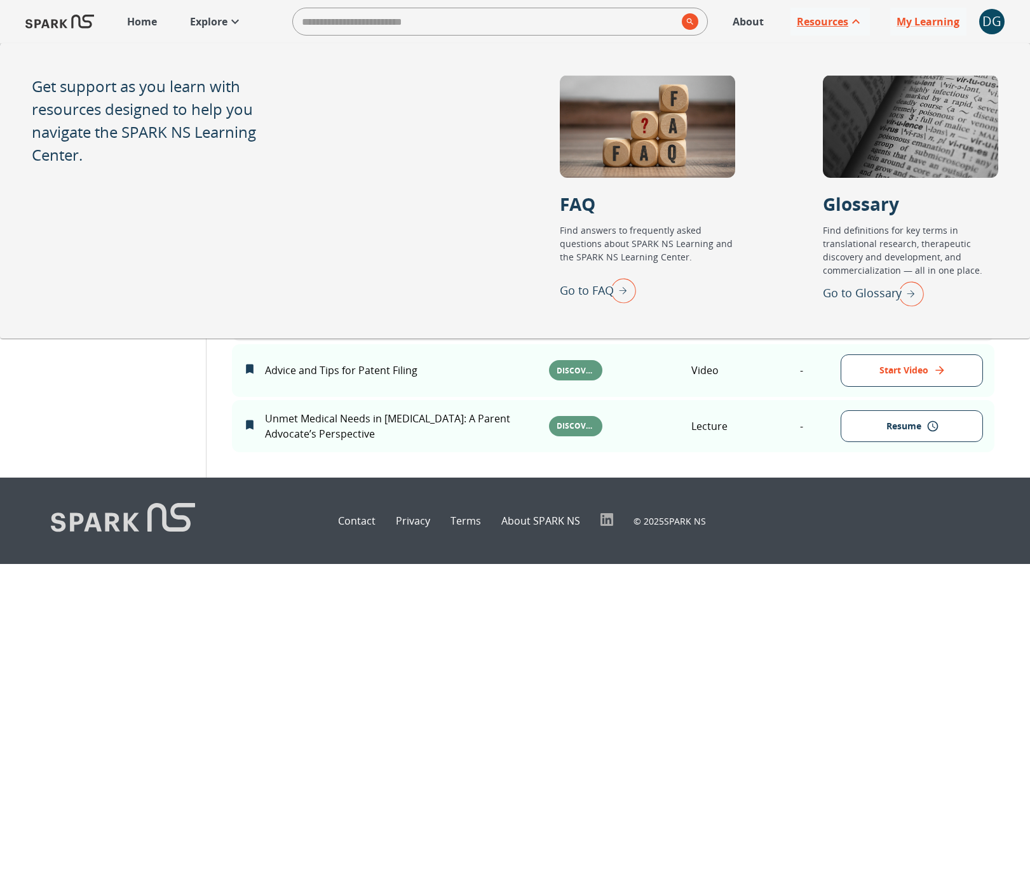
click at [833, 25] on p "Resources" at bounding box center [821, 21] width 51 height 15
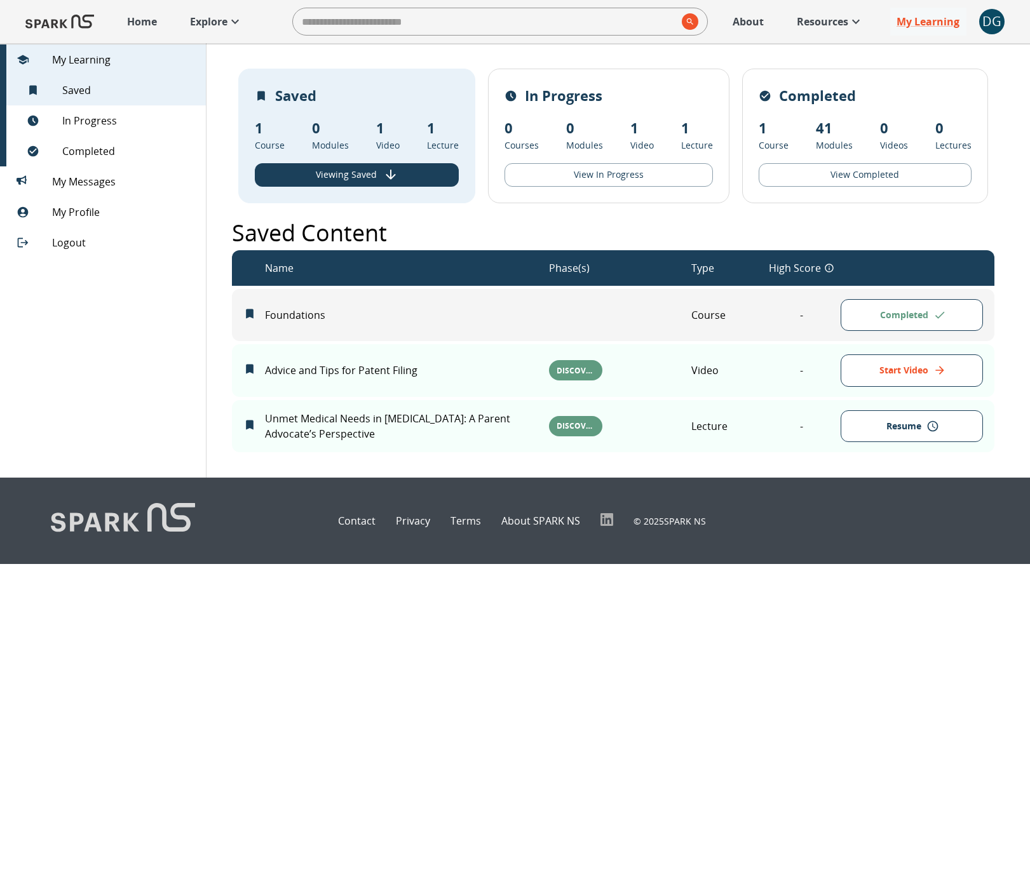
click at [140, 25] on p "Home" at bounding box center [142, 21] width 30 height 15
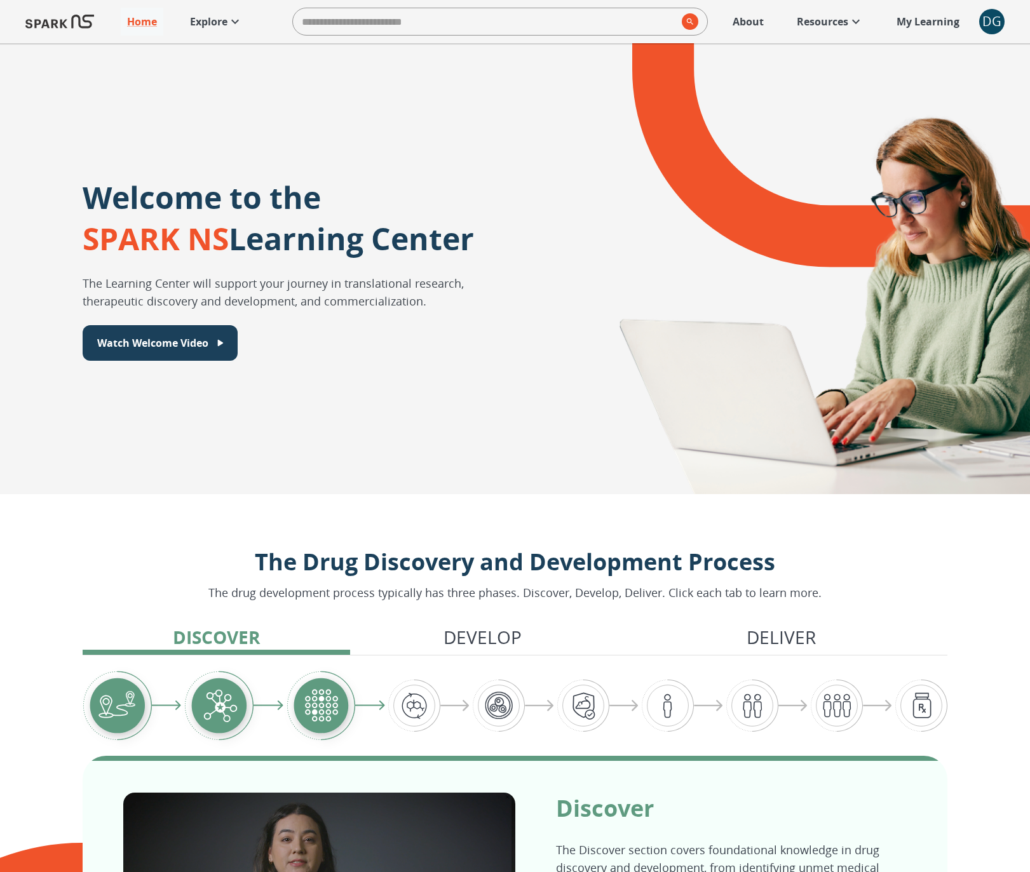
click at [998, 23] on div "DG" at bounding box center [991, 21] width 25 height 25
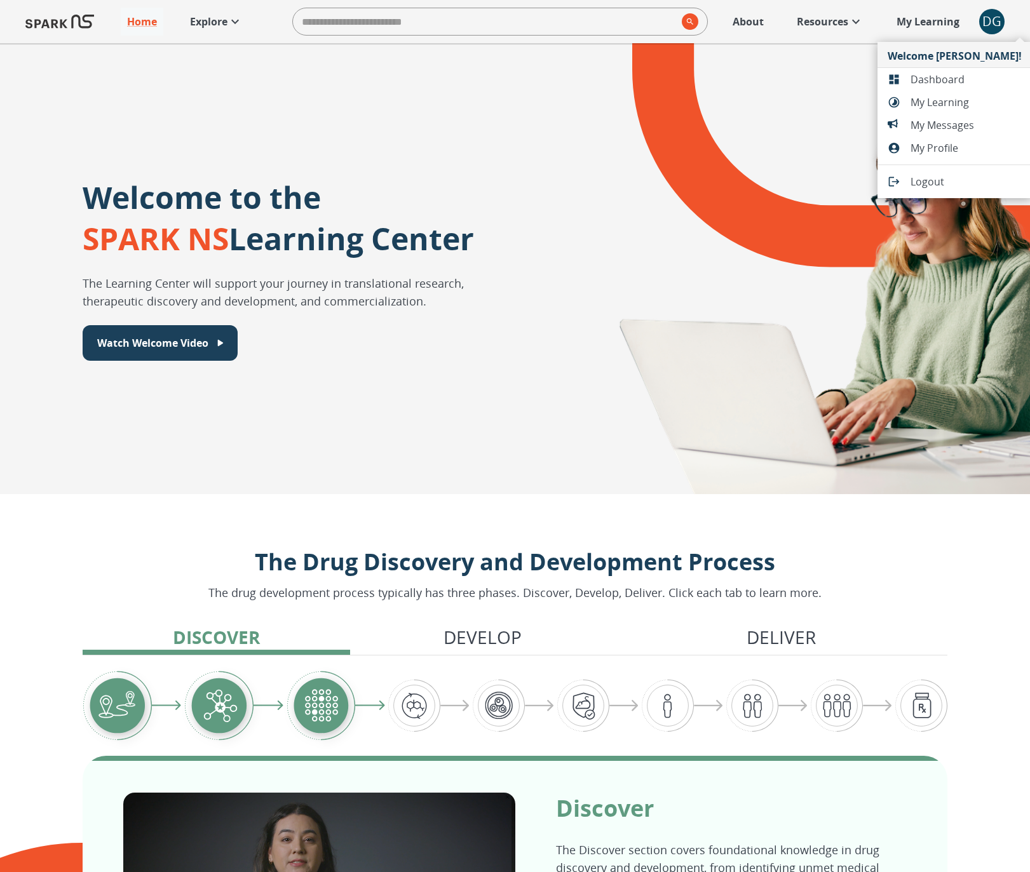
click at [928, 121] on span "My Messages" at bounding box center [965, 124] width 111 height 15
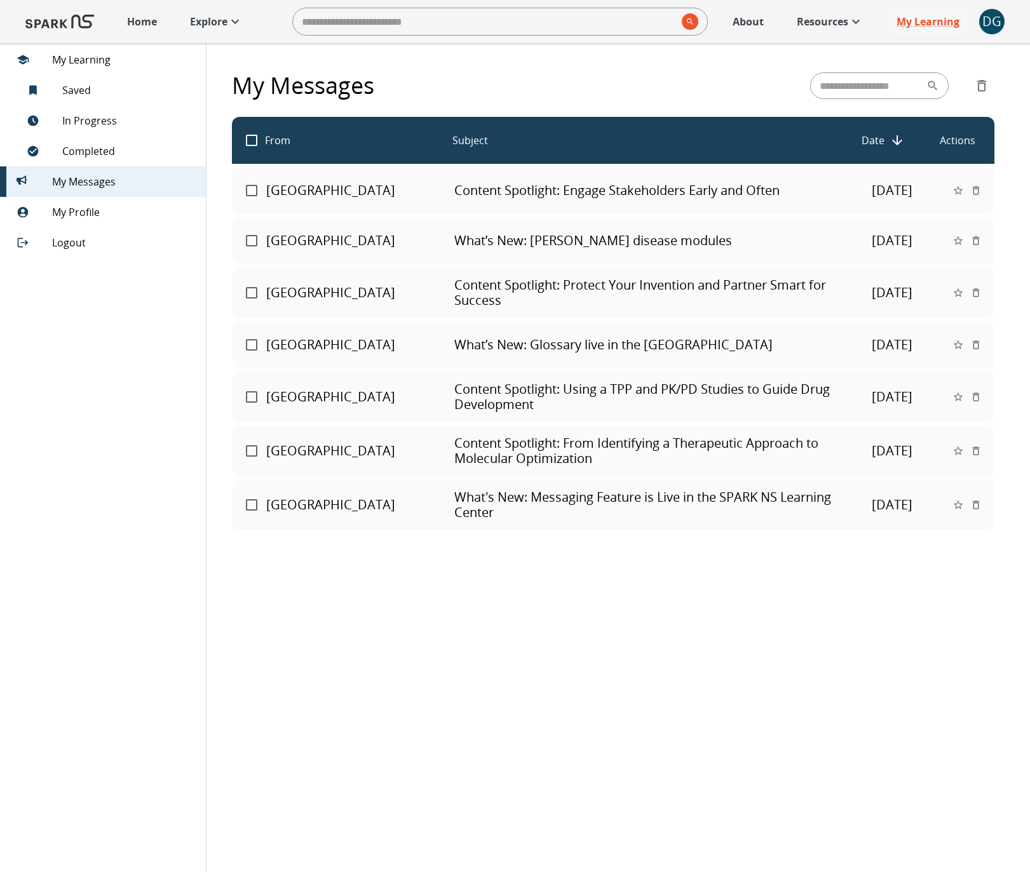
click at [988, 22] on div "DG" at bounding box center [991, 21] width 25 height 25
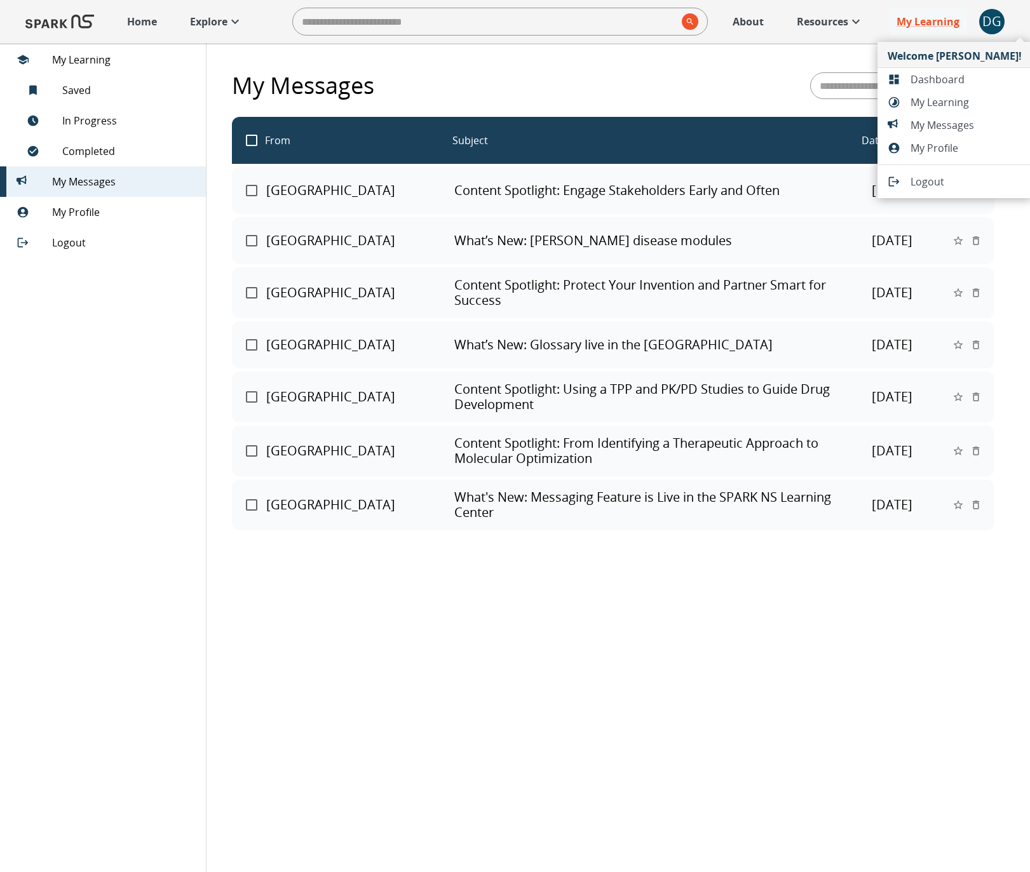
click at [948, 121] on span "My Messages" at bounding box center [965, 124] width 111 height 15
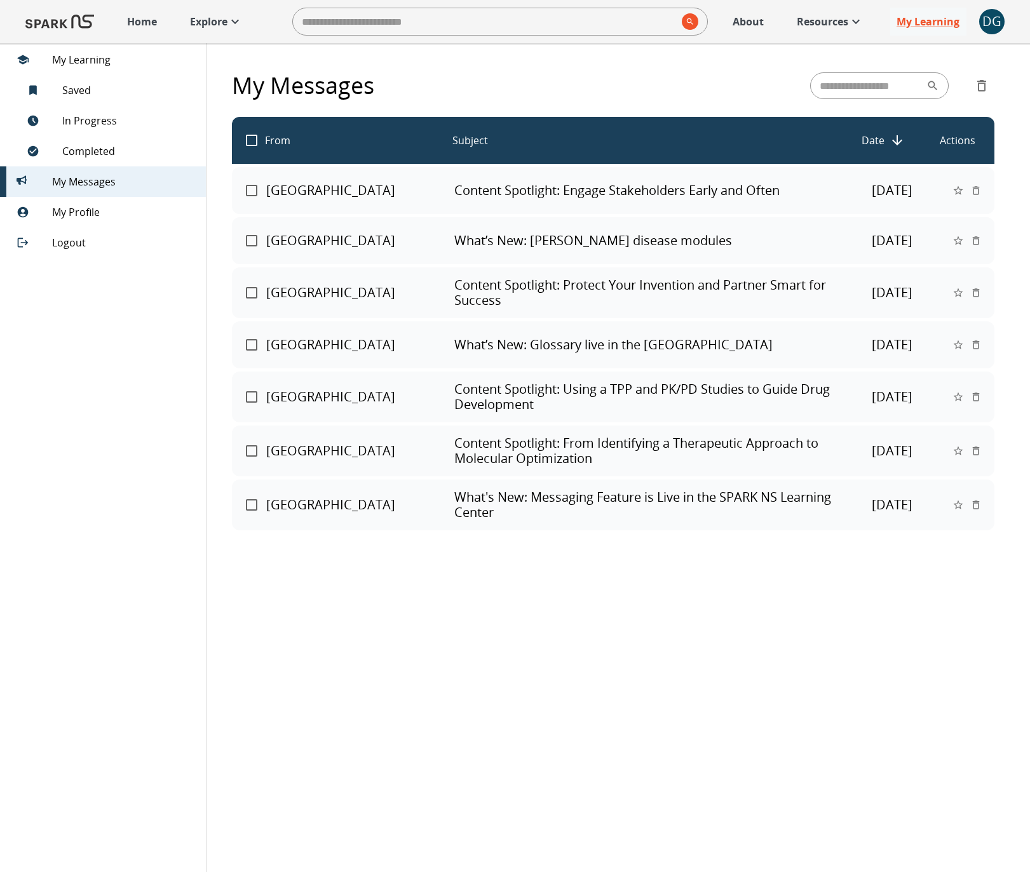
click at [979, 24] on div "DG" at bounding box center [991, 21] width 25 height 25
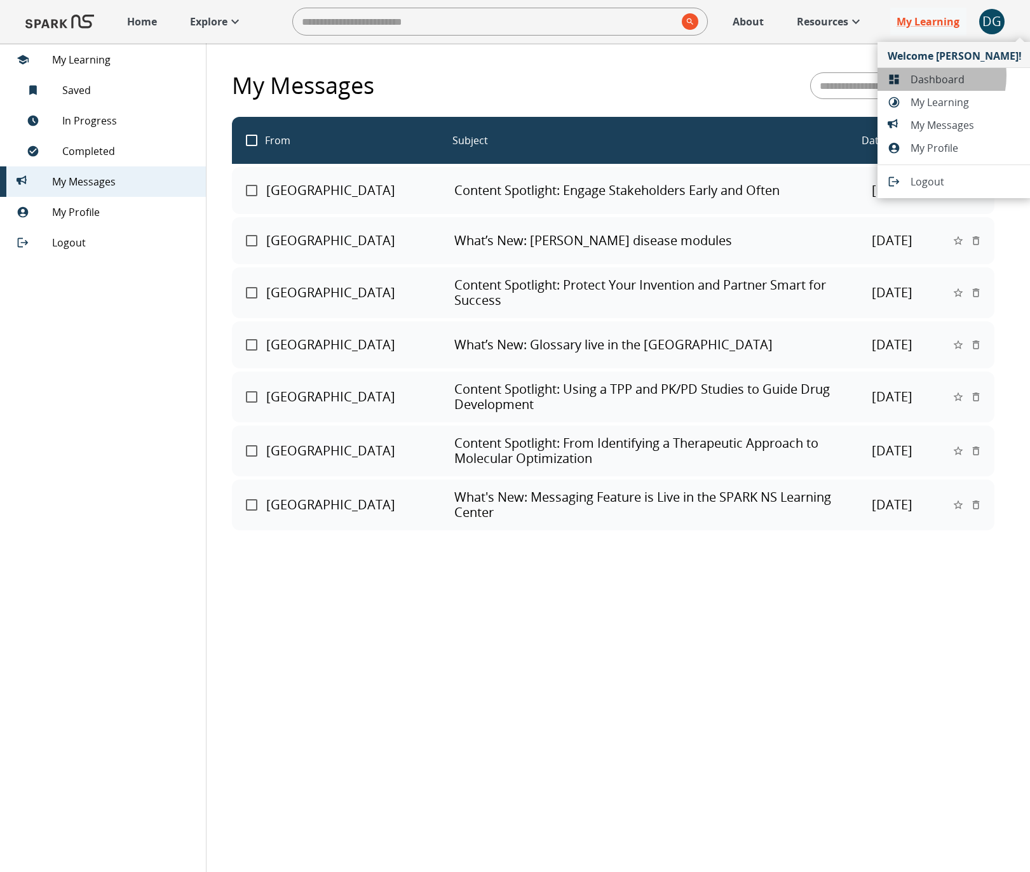
click at [916, 76] on span "Dashboard" at bounding box center [965, 79] width 111 height 15
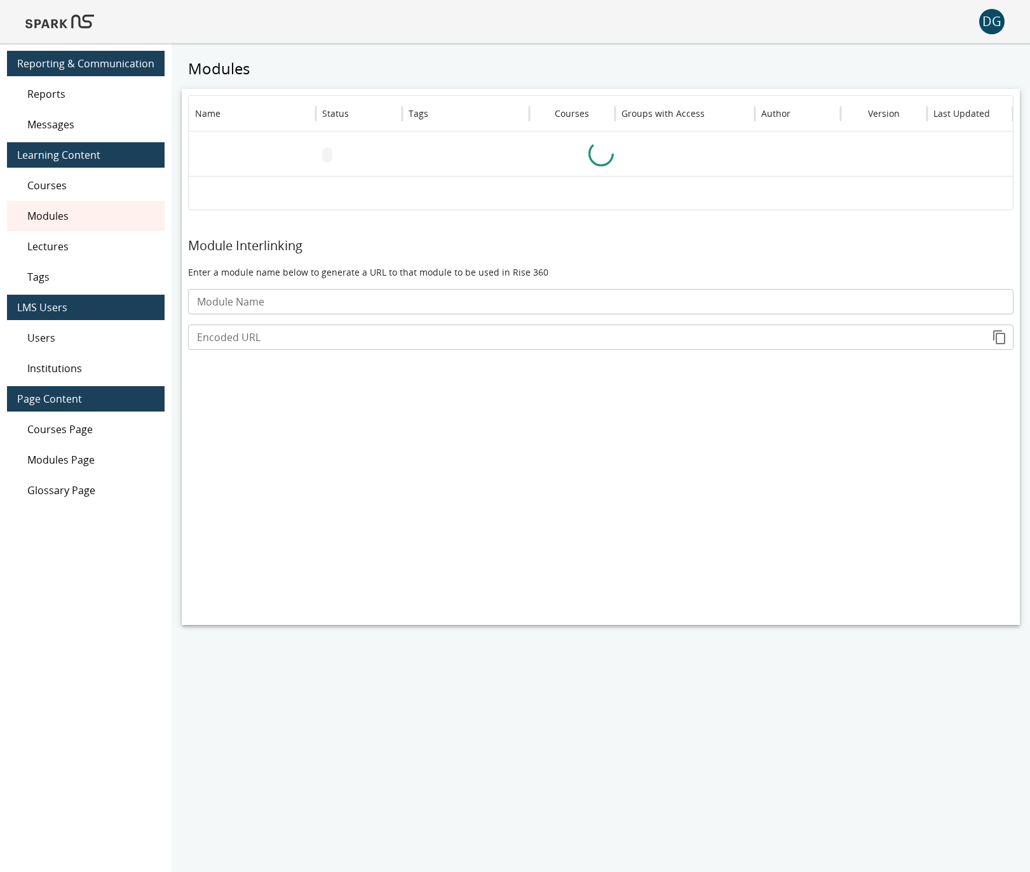
click at [54, 126] on span "Messages" at bounding box center [90, 124] width 127 height 15
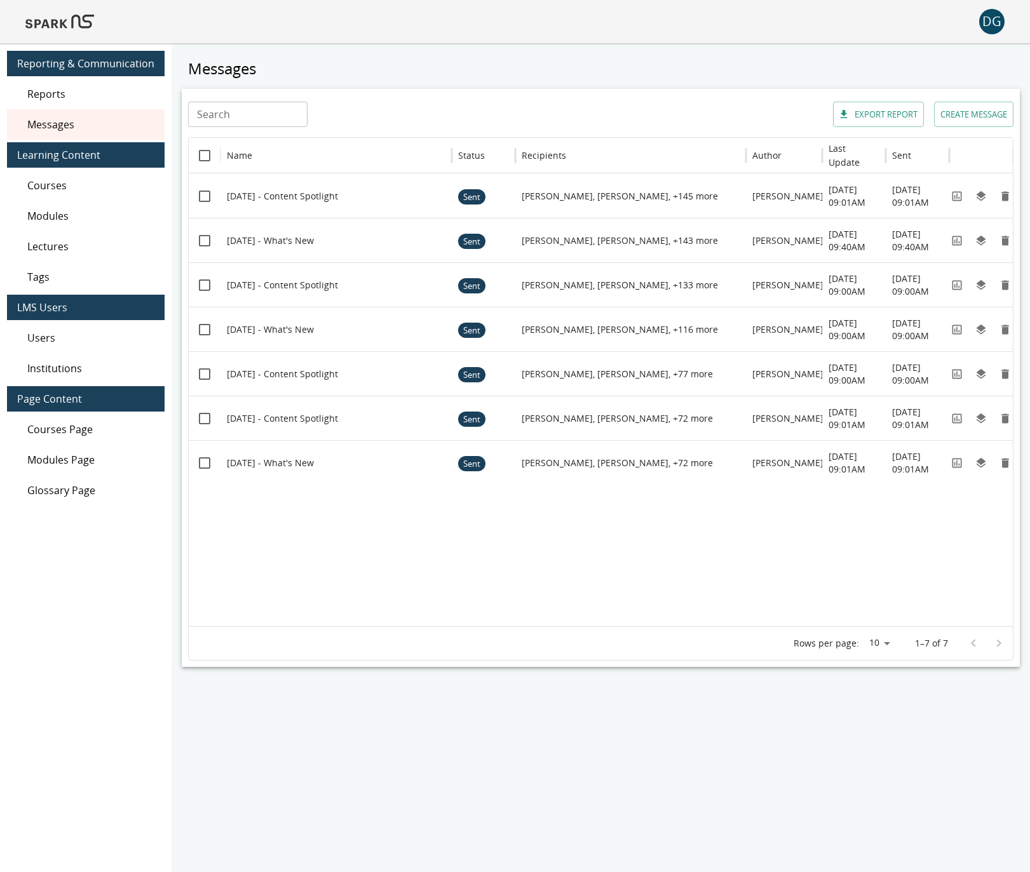
click at [962, 119] on button "CREATE MESSAGE" at bounding box center [973, 114] width 79 height 25
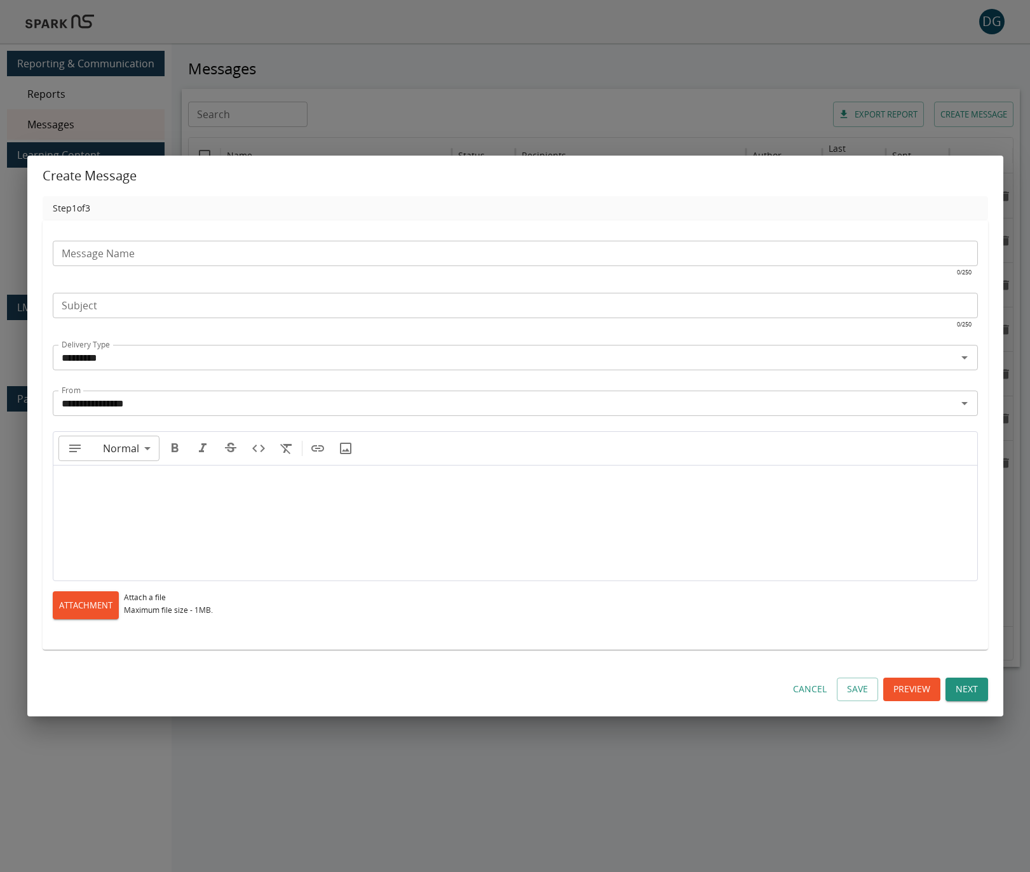
click at [246, 481] on div at bounding box center [514, 517] width 923 height 102
click at [709, 97] on div "**********" at bounding box center [515, 436] width 1030 height 872
click at [811, 686] on button "Cancel" at bounding box center [810, 689] width 44 height 23
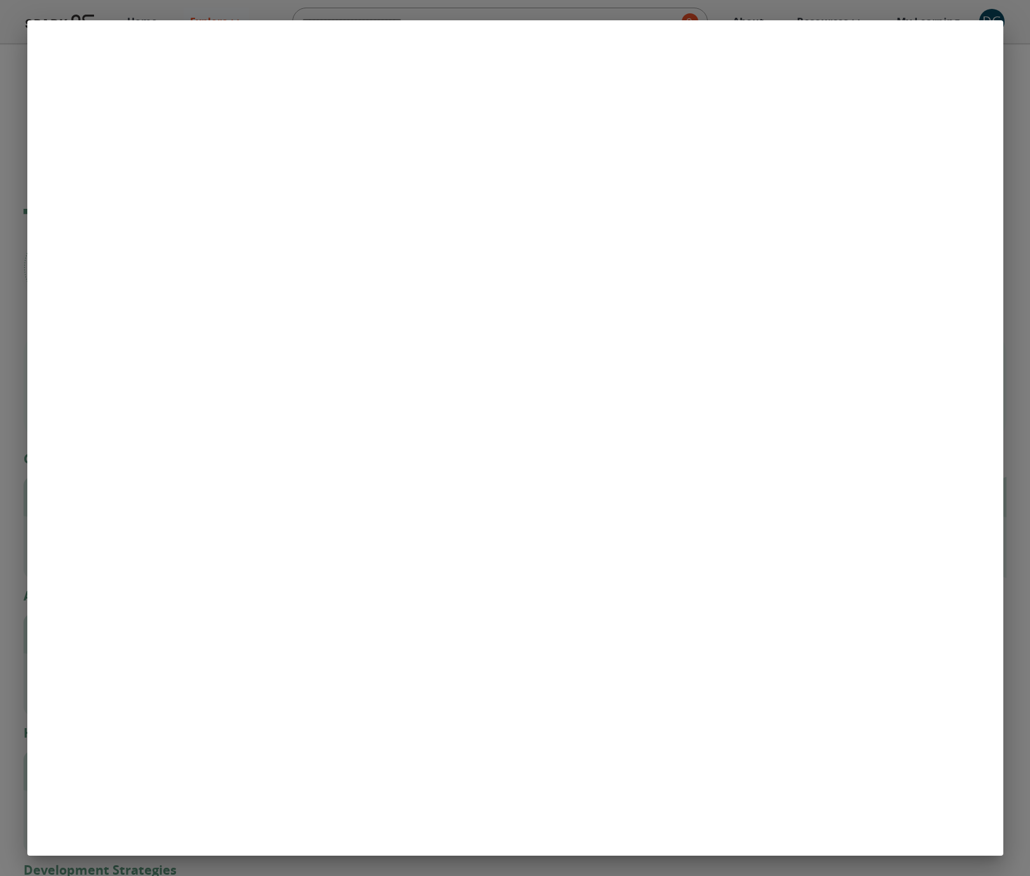
scroll to position [3, 0]
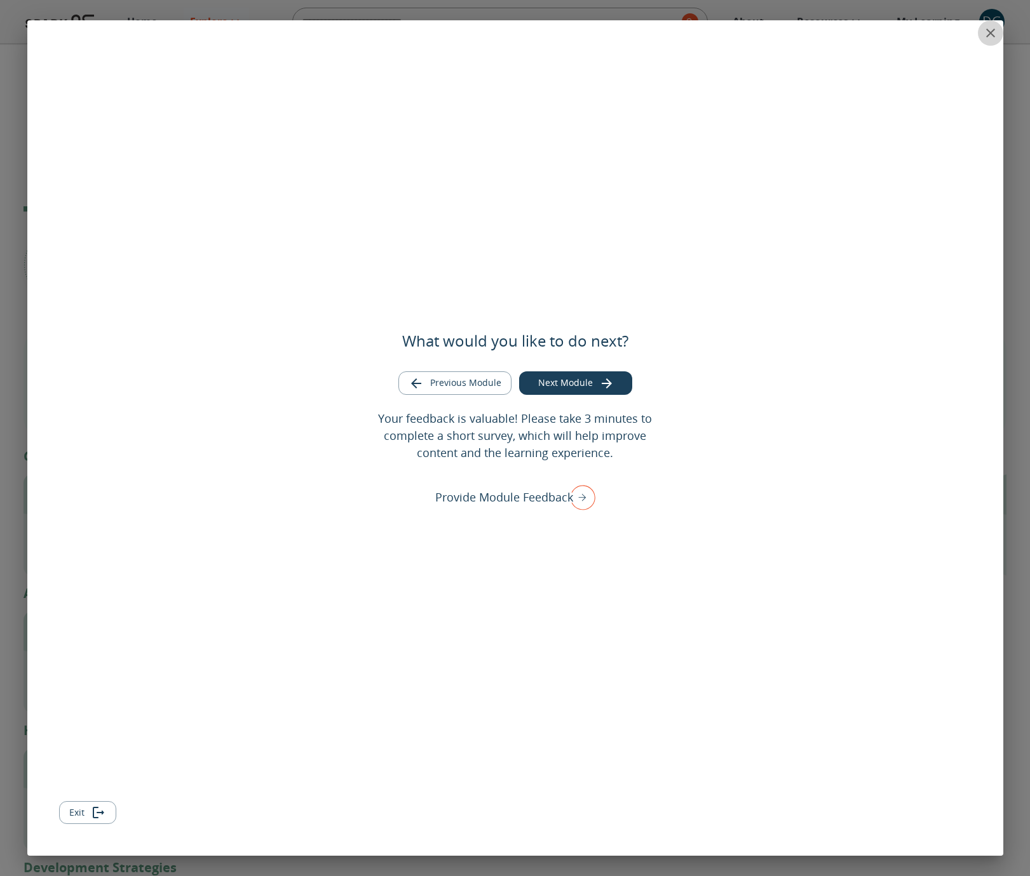
click at [987, 34] on icon "close" at bounding box center [990, 32] width 15 height 15
